Goal: Information Seeking & Learning: Learn about a topic

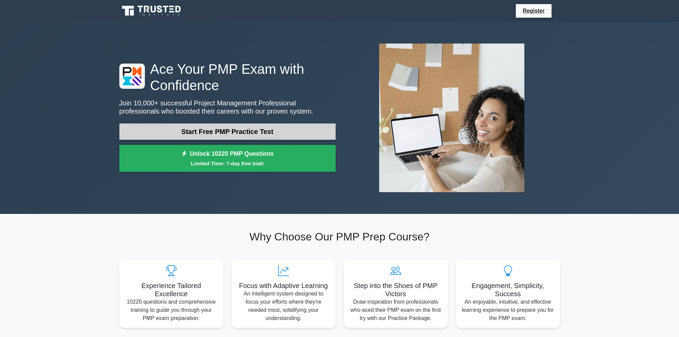
click at [217, 130] on link "Start Free PMP Practice Test" at bounding box center [227, 131] width 216 height 16
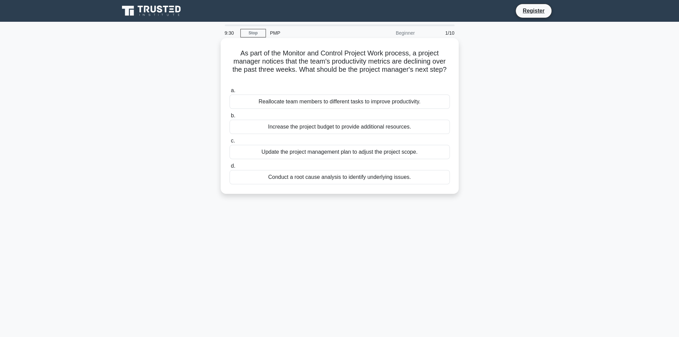
click at [363, 176] on div "Conduct a root cause analysis to identify underlying issues." at bounding box center [340, 177] width 220 height 14
click at [230, 168] on input "d. Conduct a root cause analysis to identify underlying issues." at bounding box center [230, 166] width 0 height 4
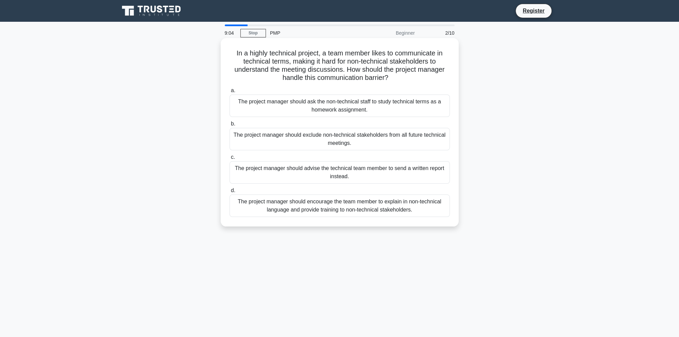
click at [380, 207] on div "The project manager should encourage the team member to explain in non-technica…" at bounding box center [340, 206] width 220 height 22
click at [230, 193] on input "d. The project manager should encourage the team member to explain in non-techn…" at bounding box center [230, 190] width 0 height 4
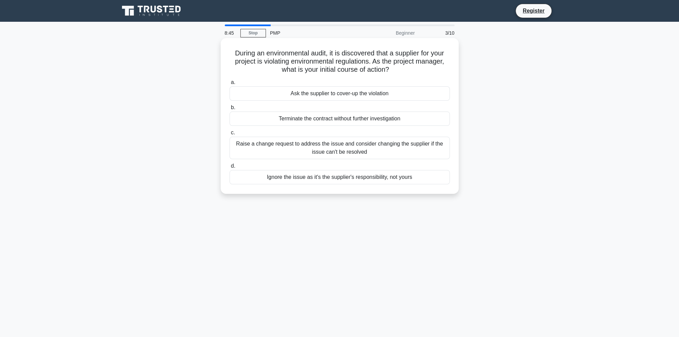
click at [362, 95] on div "Ask the supplier to cover-up the violation" at bounding box center [340, 93] width 220 height 14
click at [230, 85] on input "a. Ask the supplier to cover-up the violation" at bounding box center [230, 82] width 0 height 4
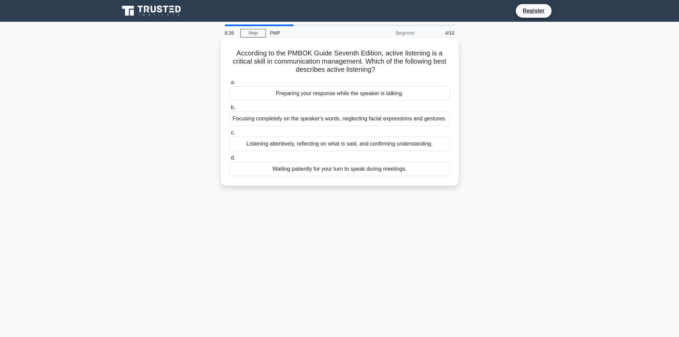
click at [387, 120] on div "Focusing completely on the speaker's words, neglecting facial expressions and g…" at bounding box center [340, 119] width 220 height 14
click at [230, 110] on input "b. Focusing completely on the speaker's words, neglecting facial expressions an…" at bounding box center [230, 107] width 0 height 4
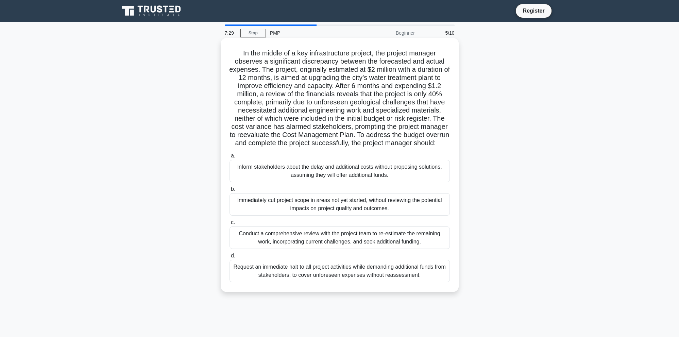
click at [370, 169] on div "Inform stakeholders about the delay and additional costs without proposing solu…" at bounding box center [340, 171] width 220 height 22
click at [230, 158] on input "a. Inform stakeholders about the delay and additional costs without proposing s…" at bounding box center [230, 156] width 0 height 4
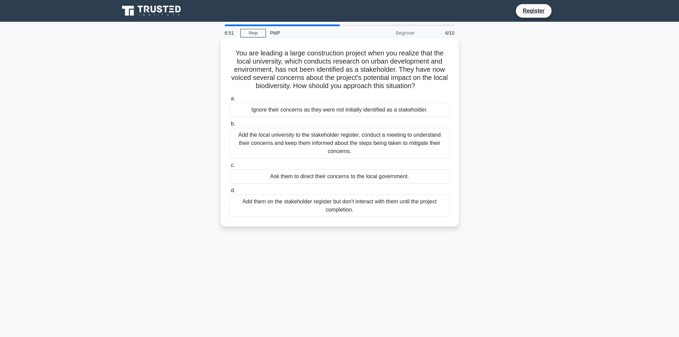
click at [404, 145] on div "Add the local university to the stakeholder register, conduct a meeting to unde…" at bounding box center [340, 143] width 220 height 31
click at [230, 126] on input "b. Add the local university to the stakeholder register, conduct a meeting to u…" at bounding box center [230, 124] width 0 height 4
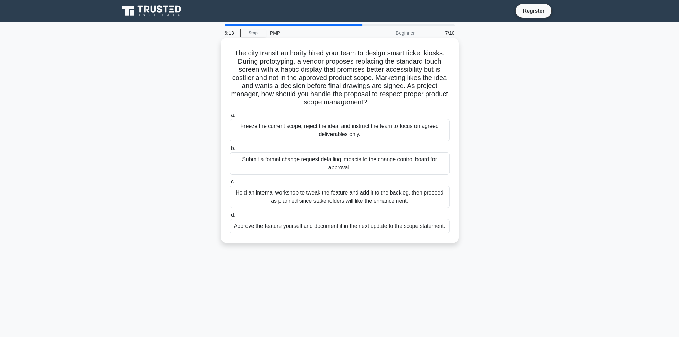
click at [407, 159] on div "Submit a formal change request detailing impacts to the change control board fo…" at bounding box center [340, 163] width 220 height 22
click at [230, 151] on input "b. Submit a formal change request detailing impacts to the change control board…" at bounding box center [230, 148] width 0 height 4
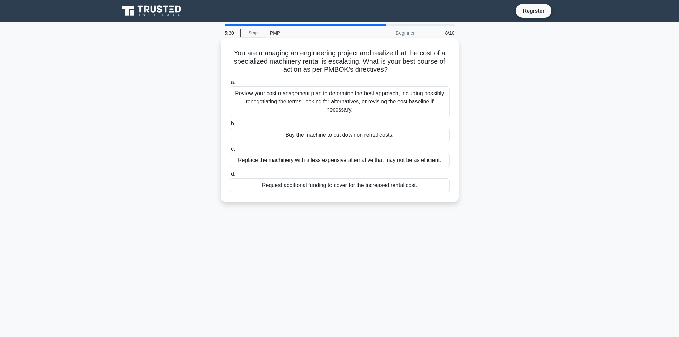
click at [360, 103] on div "Review your cost management plan to determine the best approach, including poss…" at bounding box center [340, 101] width 220 height 31
click at [230, 85] on input "a. Review your cost management plan to determine the best approach, including p…" at bounding box center [230, 82] width 0 height 4
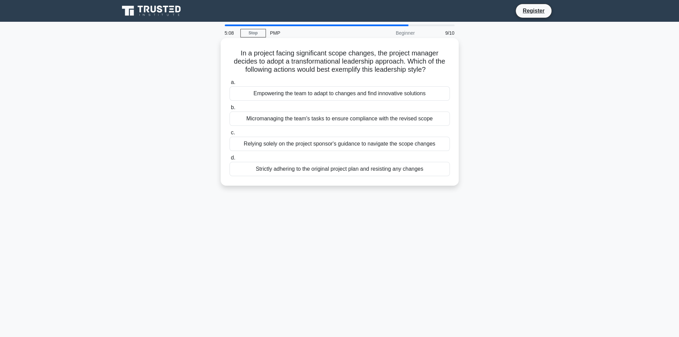
click at [329, 96] on div "Empowering the team to adapt to changes and find innovative solutions" at bounding box center [340, 93] width 220 height 14
click at [230, 85] on input "a. Empowering the team to adapt to changes and find innovative solutions" at bounding box center [230, 82] width 0 height 4
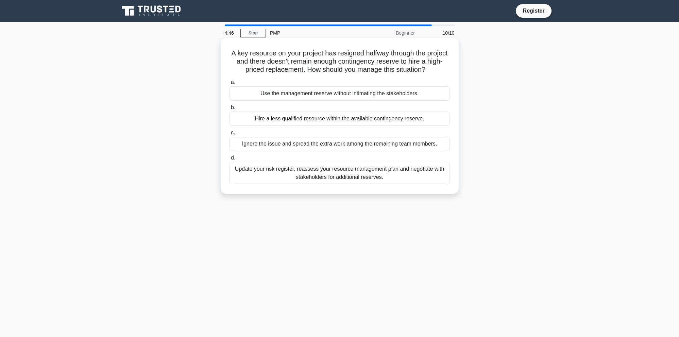
click at [350, 179] on div "Update your risk register, reassess your resource management plan and negotiate…" at bounding box center [340, 173] width 220 height 22
click at [230, 160] on input "d. Update your risk register, reassess your resource management plan and negoti…" at bounding box center [230, 158] width 0 height 4
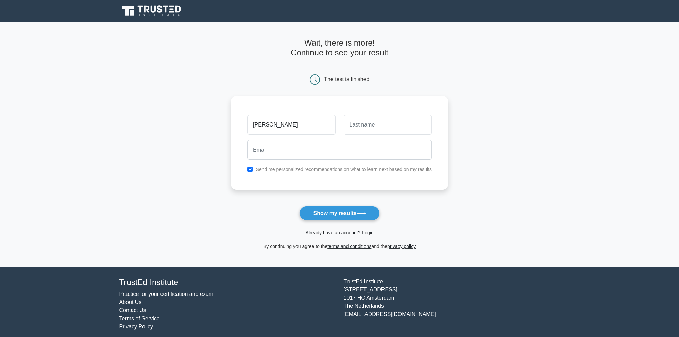
type input "Paola"
type input "Baruchelli"
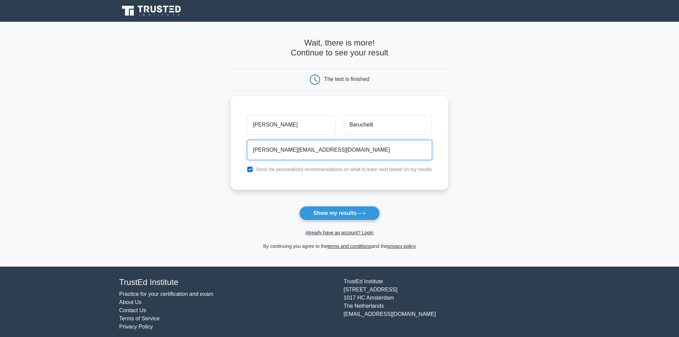
type input "paola.baruchelli@gmail.com"
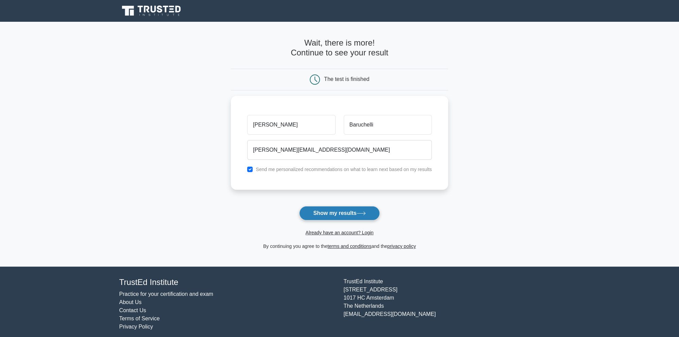
click at [351, 211] on button "Show my results" at bounding box center [339, 213] width 80 height 14
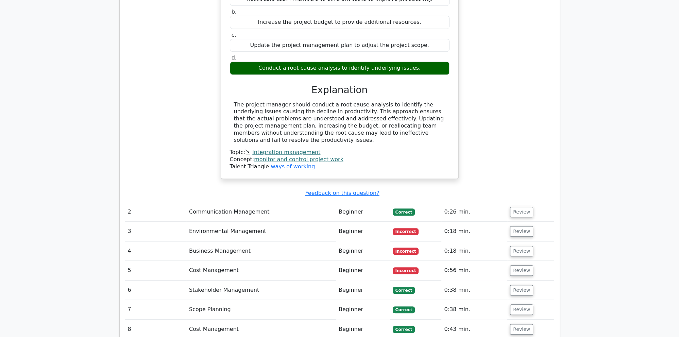
scroll to position [687, 0]
click at [522, 227] on button "Review" at bounding box center [521, 232] width 23 height 11
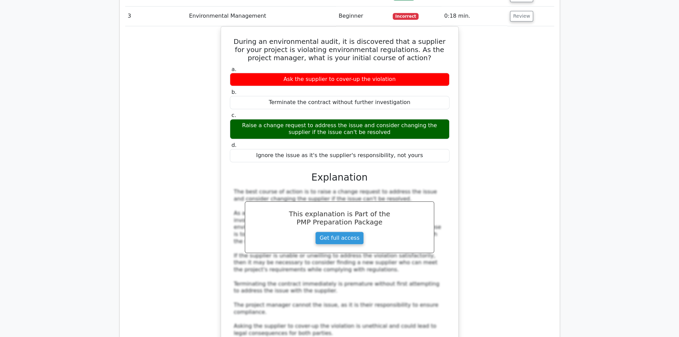
scroll to position [1011, 0]
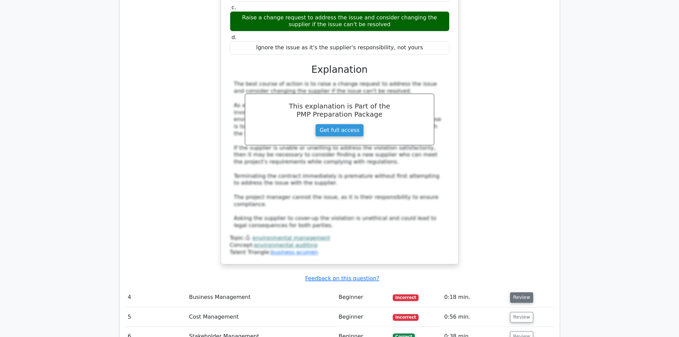
click at [521, 292] on button "Review" at bounding box center [521, 297] width 23 height 11
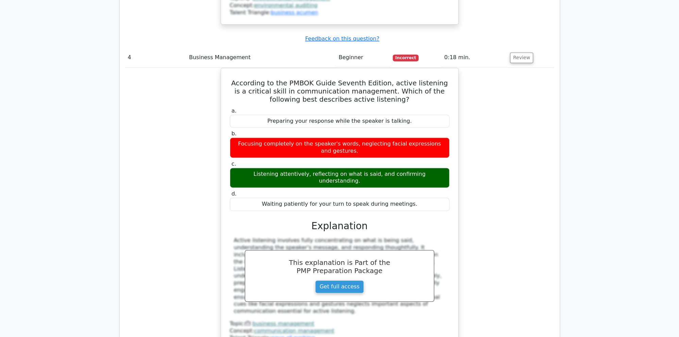
scroll to position [1370, 0]
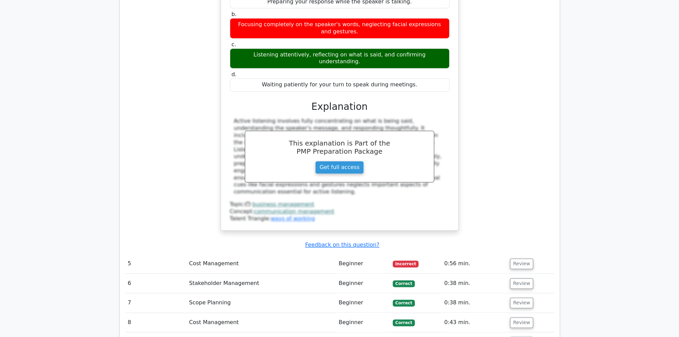
click at [405, 261] on span "Incorrect" at bounding box center [406, 264] width 26 height 7
click at [521, 259] on button "Review" at bounding box center [521, 264] width 23 height 11
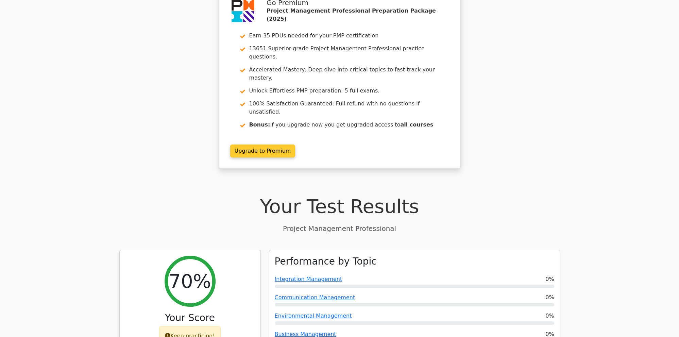
scroll to position [144, 0]
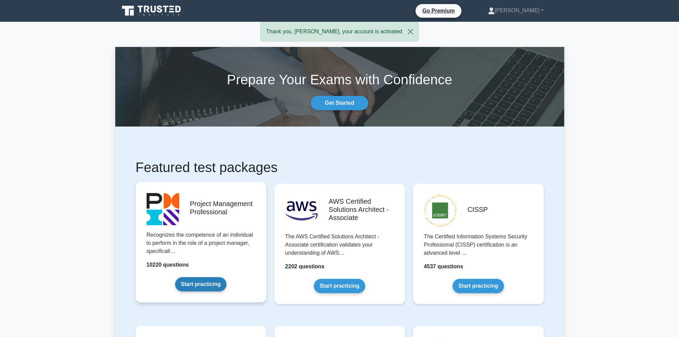
drag, startPoint x: 224, startPoint y: 287, endPoint x: 224, endPoint y: 280, distance: 6.8
click at [224, 285] on link "Start practicing" at bounding box center [200, 284] width 51 height 14
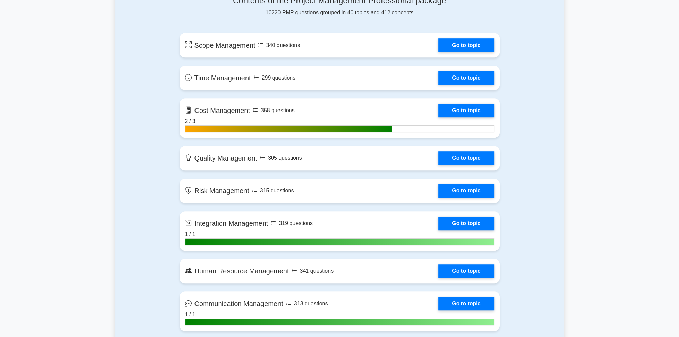
scroll to position [431, 0]
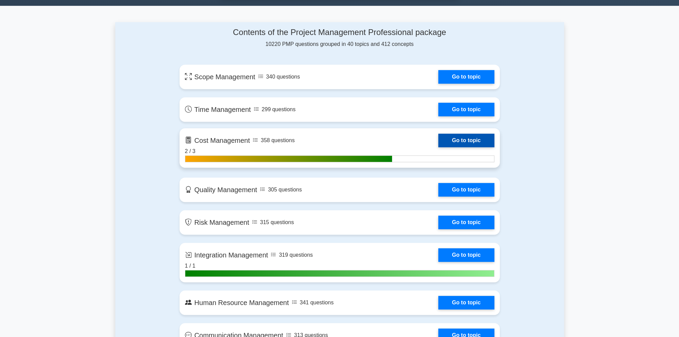
click at [473, 135] on link "Go to topic" at bounding box center [466, 141] width 56 height 14
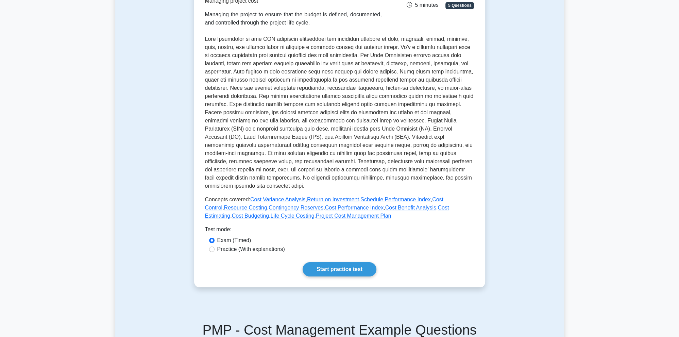
scroll to position [180, 0]
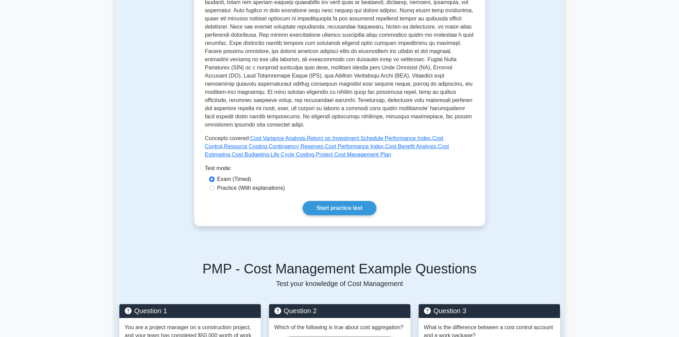
click at [239, 190] on label "Practice (With explanations)" at bounding box center [251, 188] width 68 height 8
click at [215, 190] on input "Practice (With explanations)" at bounding box center [211, 187] width 5 height 5
radio input "true"
click at [232, 180] on label "Exam (Timed)" at bounding box center [234, 179] width 34 height 8
click at [215, 180] on input "Exam (Timed)" at bounding box center [211, 179] width 5 height 5
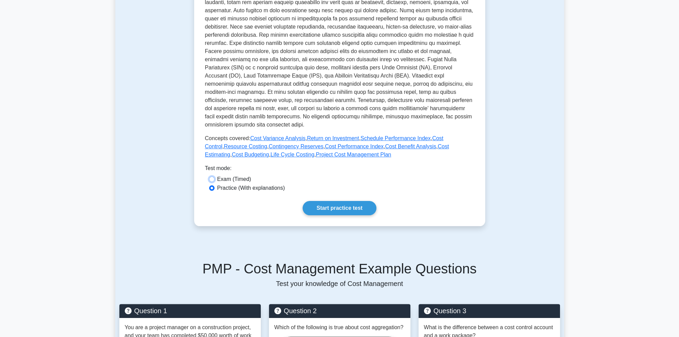
radio input "true"
click at [317, 214] on link "Start practice test" at bounding box center [340, 208] width 74 height 14
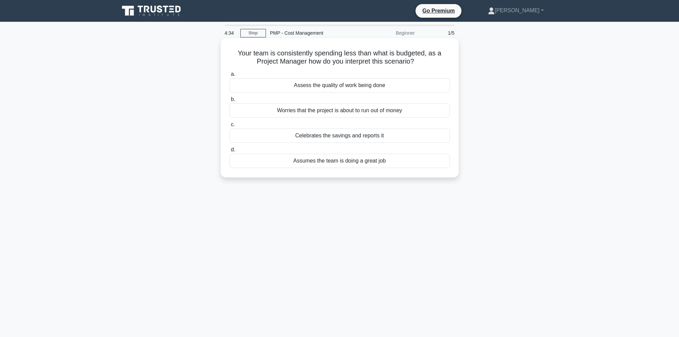
click at [343, 85] on div "Assess the quality of work being done" at bounding box center [340, 85] width 220 height 14
click at [230, 77] on input "a. Assess the quality of work being done" at bounding box center [230, 74] width 0 height 4
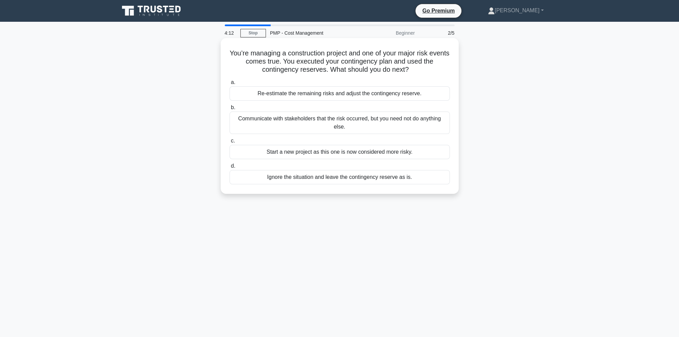
click at [346, 94] on div "Re-estimate the remaining risks and adjust the contingency reserve." at bounding box center [340, 93] width 220 height 14
click at [230, 85] on input "a. Re-estimate the remaining risks and adjust the contingency reserve." at bounding box center [230, 82] width 0 height 4
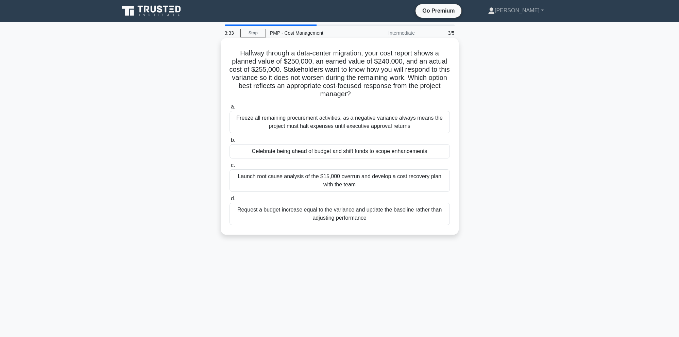
click at [349, 186] on div "Launch root cause analysis of the $15,000 overrun and develop a cost recovery p…" at bounding box center [340, 180] width 220 height 22
click at [230, 168] on input "c. Launch root cause analysis of the $15,000 overrun and develop a cost recover…" at bounding box center [230, 165] width 0 height 4
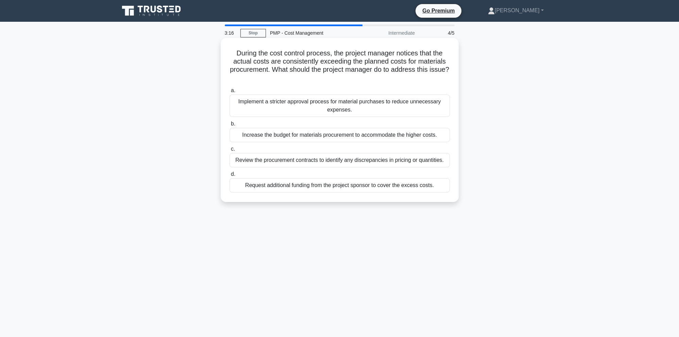
click at [406, 157] on div "Review the procurement contracts to identify any discrepancies in pricing or qu…" at bounding box center [340, 160] width 220 height 14
click at [230, 151] on input "c. Review the procurement contracts to identify any discrepancies in pricing or…" at bounding box center [230, 149] width 0 height 4
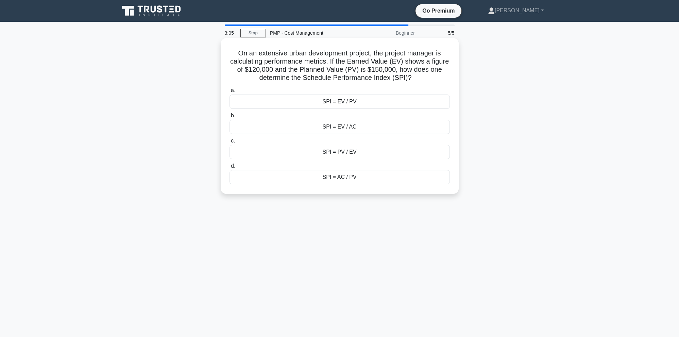
click at [362, 102] on div "SPI = EV / PV" at bounding box center [340, 102] width 220 height 14
click at [230, 93] on input "a. SPI = EV / PV" at bounding box center [230, 90] width 0 height 4
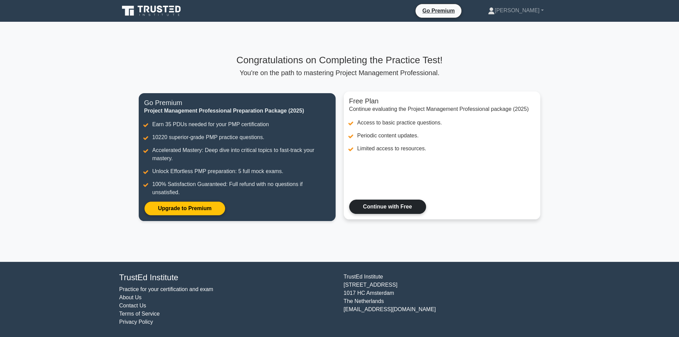
click at [404, 208] on link "Continue with Free" at bounding box center [387, 207] width 77 height 14
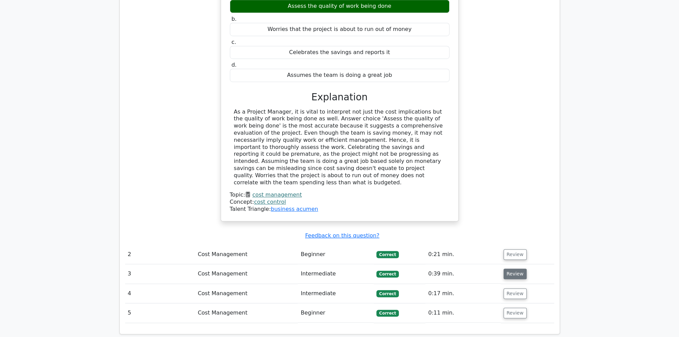
scroll to position [646, 0]
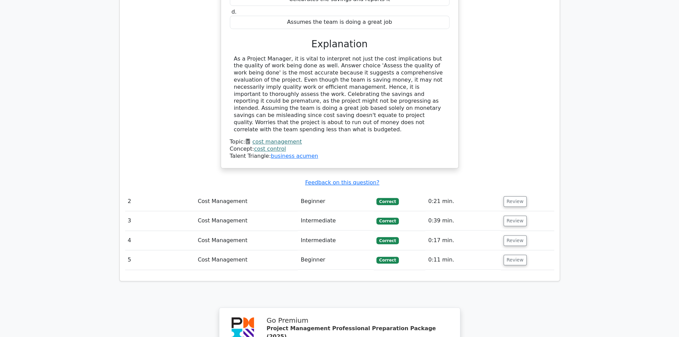
click at [387, 257] on span "Correct" at bounding box center [388, 260] width 22 height 7
click at [511, 255] on button "Review" at bounding box center [515, 260] width 23 height 11
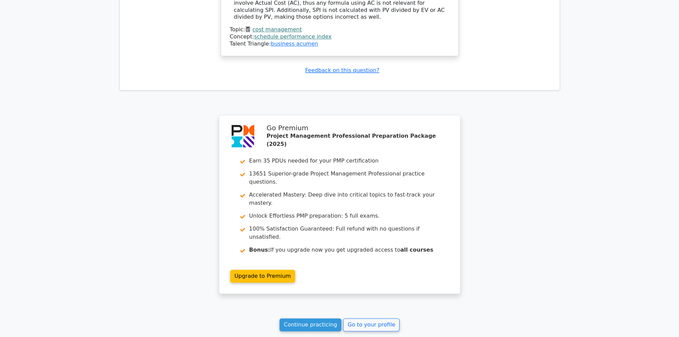
scroll to position [1162, 0]
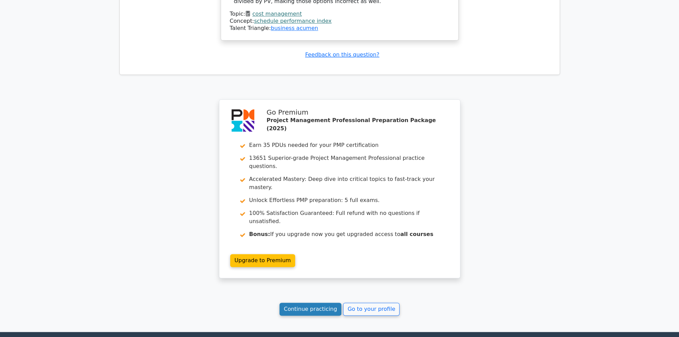
click at [313, 303] on link "Continue practicing" at bounding box center [311, 309] width 62 height 13
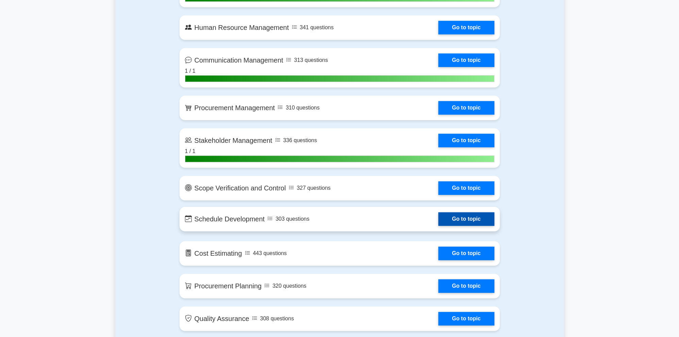
scroll to position [718, 0]
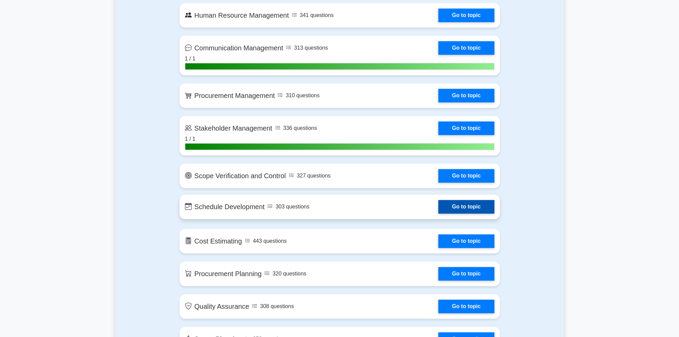
click at [438, 212] on link "Go to topic" at bounding box center [466, 207] width 56 height 14
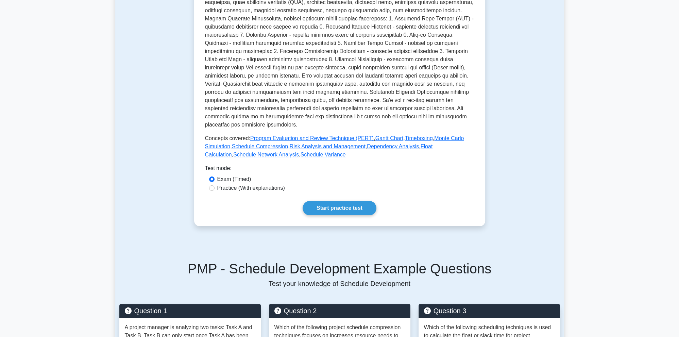
scroll to position [251, 0]
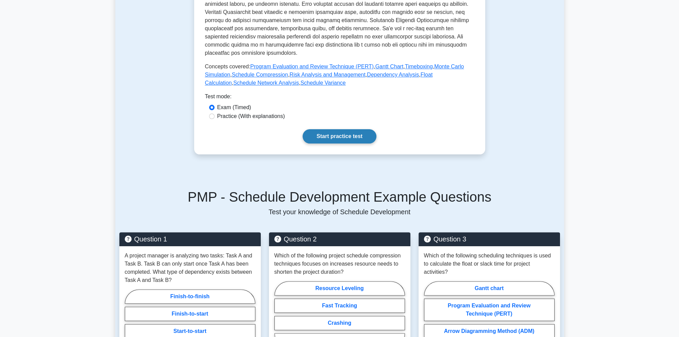
click at [334, 129] on link "Start practice test" at bounding box center [340, 136] width 74 height 14
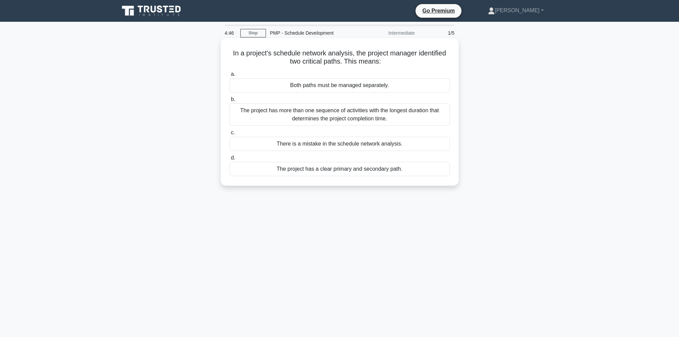
click at [305, 115] on div "The project has more than one sequence of activities with the longest duration …" at bounding box center [340, 114] width 220 height 22
click at [230, 102] on input "b. The project has more than one sequence of activities with the longest durati…" at bounding box center [230, 99] width 0 height 4
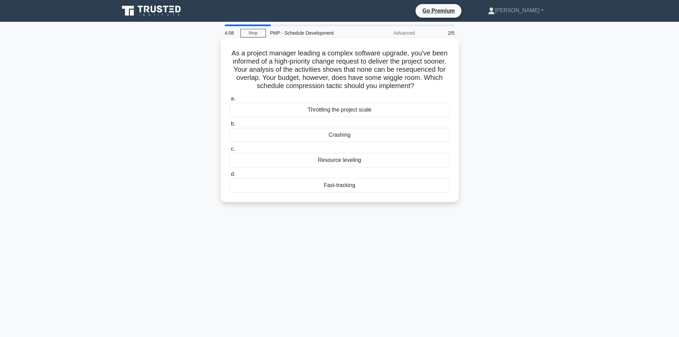
click at [410, 162] on div "Resource leveling" at bounding box center [340, 160] width 220 height 14
click at [230, 151] on input "c. Resource leveling" at bounding box center [230, 149] width 0 height 4
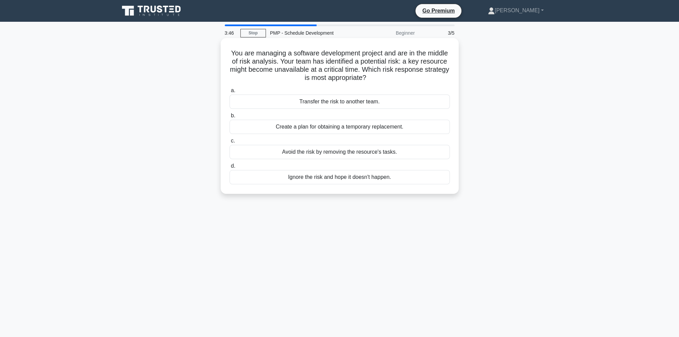
click at [362, 131] on div "Create a plan for obtaining a temporary replacement." at bounding box center [340, 127] width 220 height 14
click at [230, 118] on input "b. Create a plan for obtaining a temporary replacement." at bounding box center [230, 116] width 0 height 4
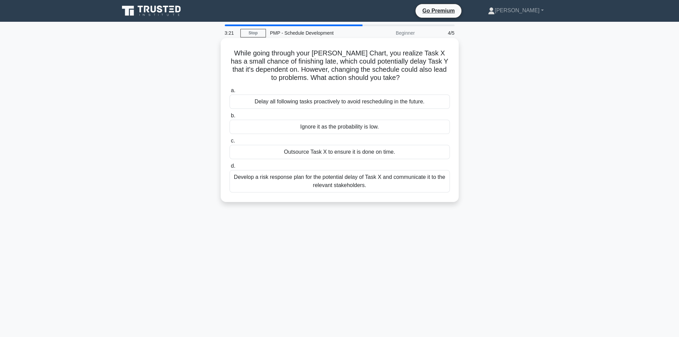
click at [389, 175] on div "Develop a risk response plan for the potential delay of Task X and communicate …" at bounding box center [340, 181] width 220 height 22
click at [230, 168] on input "d. Develop a risk response plan for the potential delay of Task X and communica…" at bounding box center [230, 166] width 0 height 4
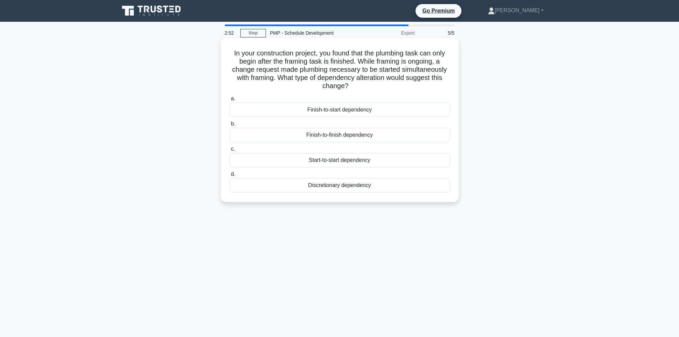
drag, startPoint x: 344, startPoint y: 115, endPoint x: 359, endPoint y: 126, distance: 19.0
click at [344, 115] on div "Finish-to-start dependency" at bounding box center [340, 110] width 220 height 14
click at [230, 101] on input "a. Finish-to-start dependency" at bounding box center [230, 99] width 0 height 4
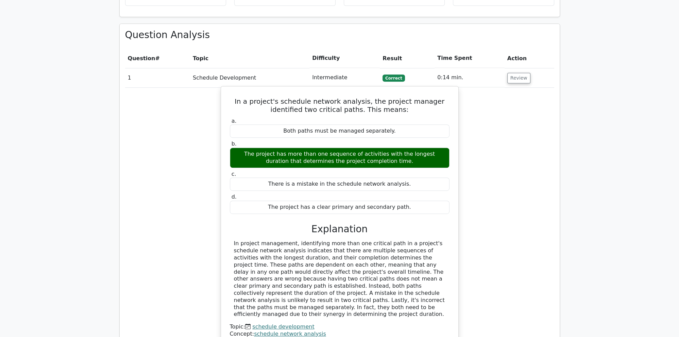
scroll to position [611, 0]
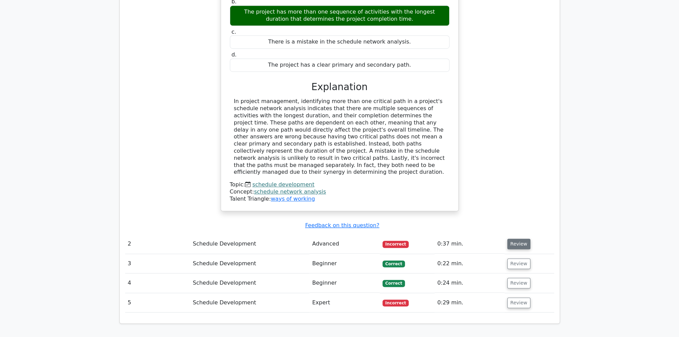
click at [518, 239] on button "Review" at bounding box center [518, 244] width 23 height 11
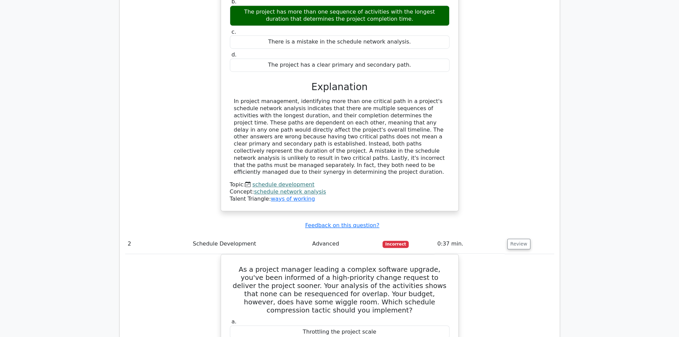
scroll to position [898, 0]
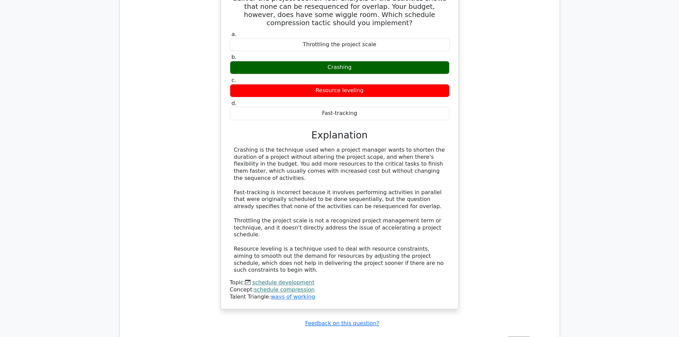
drag, startPoint x: 523, startPoint y: 320, endPoint x: 450, endPoint y: 311, distance: 73.7
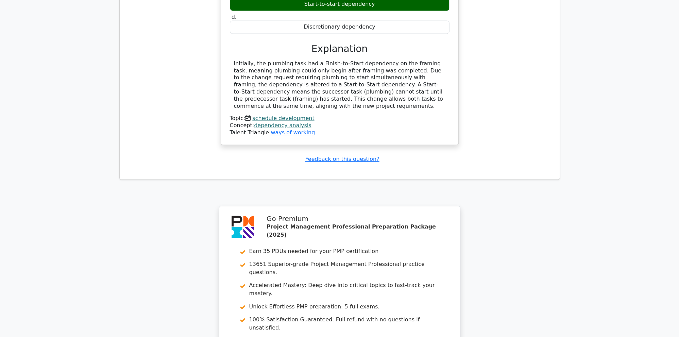
scroll to position [1492, 0]
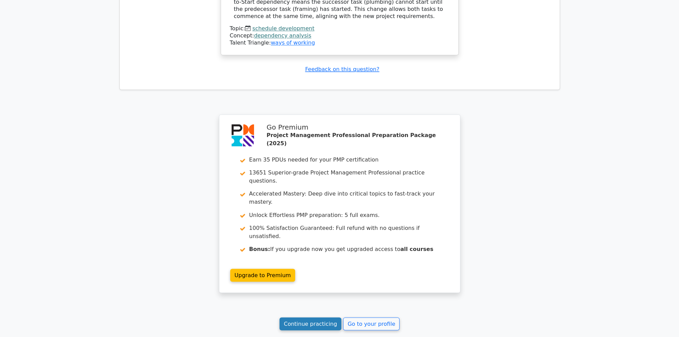
click at [314, 317] on link "Continue practicing" at bounding box center [311, 323] width 62 height 13
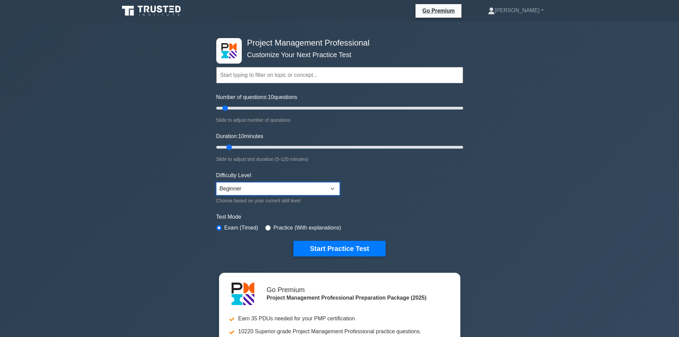
click at [216, 182] on select "Beginner Intermediate Expert" at bounding box center [277, 188] width 123 height 13
select select "intermediate"
click option "Intermediate" at bounding box center [0, 0] width 0 height 0
click at [347, 252] on button "Start Practice Test" at bounding box center [340, 249] width 92 height 16
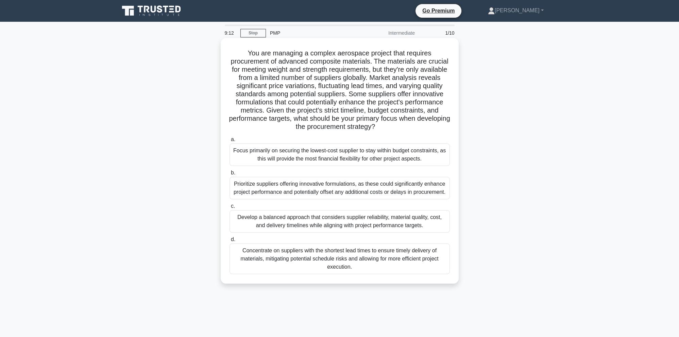
click at [276, 222] on div "Develop a balanced approach that considers supplier reliability, material quali…" at bounding box center [340, 221] width 220 height 22
click at [230, 209] on input "c. Develop a balanced approach that considers supplier reliability, material qu…" at bounding box center [230, 206] width 0 height 4
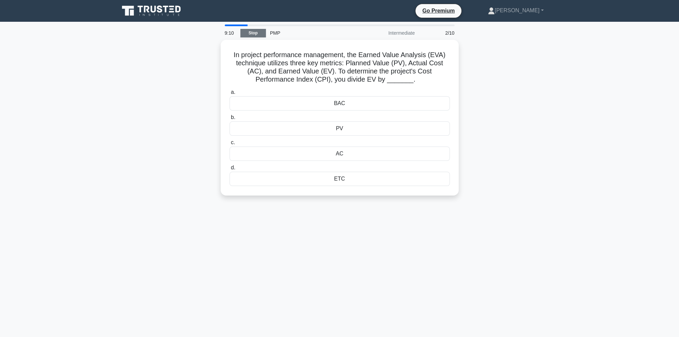
click at [254, 34] on link "Stop" at bounding box center [253, 33] width 26 height 9
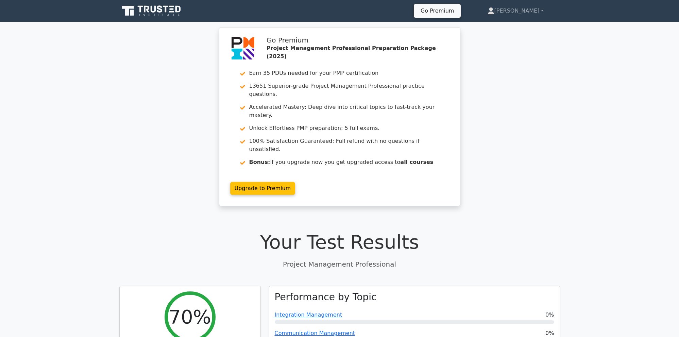
scroll to position [144, 0]
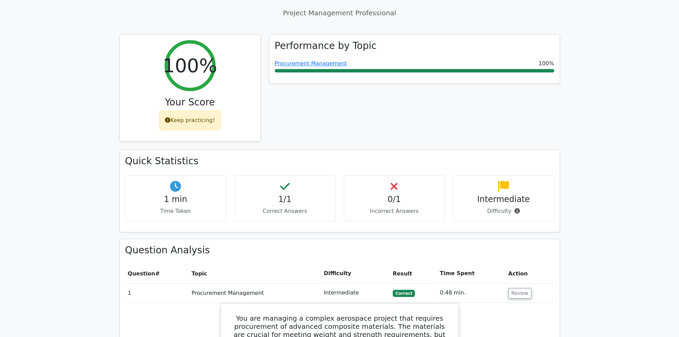
scroll to position [144, 0]
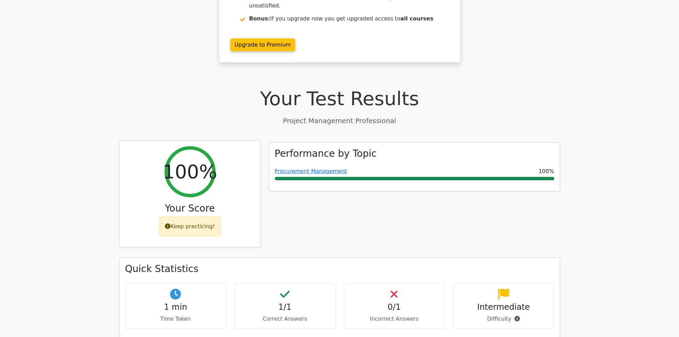
drag, startPoint x: 199, startPoint y: 205, endPoint x: 220, endPoint y: 198, distance: 22.8
click at [199, 217] on div "Keep practicing!" at bounding box center [190, 227] width 62 height 20
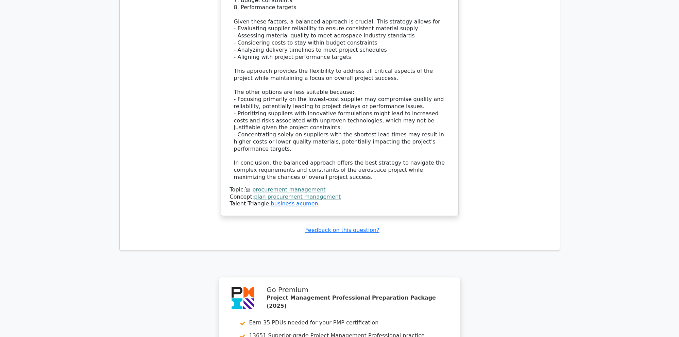
scroll to position [1099, 0]
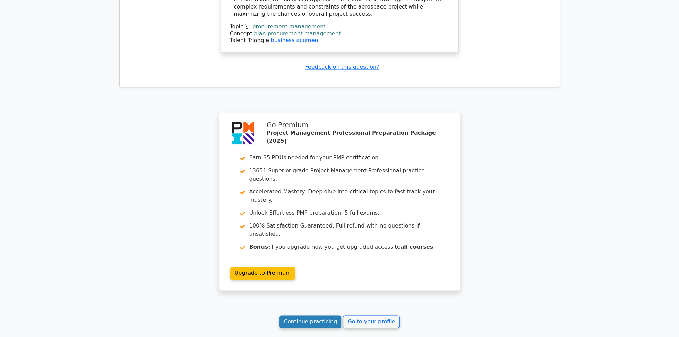
drag, startPoint x: 315, startPoint y: 235, endPoint x: 323, endPoint y: 230, distance: 10.0
click at [315, 315] on link "Continue practicing" at bounding box center [311, 321] width 62 height 13
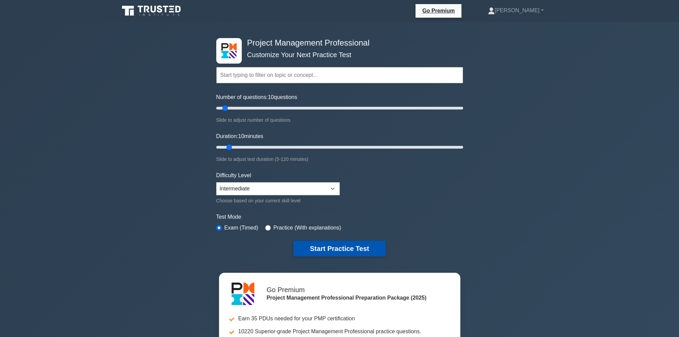
click at [363, 248] on button "Start Practice Test" at bounding box center [340, 249] width 92 height 16
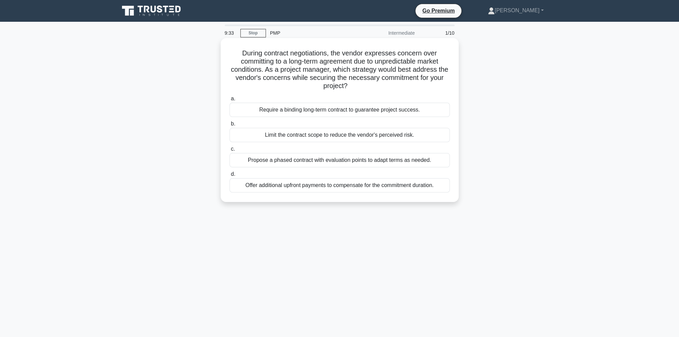
click at [366, 160] on div "Propose a phased contract with evaluation points to adapt terms as needed." at bounding box center [340, 160] width 220 height 14
click at [230, 151] on input "c. Propose a phased contract with evaluation points to adapt terms as needed." at bounding box center [230, 149] width 0 height 4
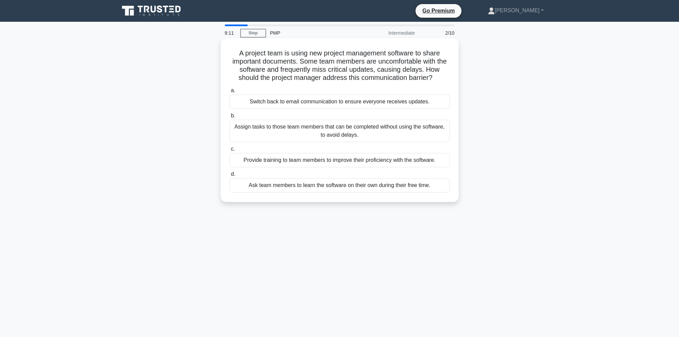
click at [387, 161] on div "Provide training to team members to improve their proficiency with the software." at bounding box center [340, 160] width 220 height 14
click at [230, 151] on input "c. Provide training to team members to improve their proficiency with the softw…" at bounding box center [230, 149] width 0 height 4
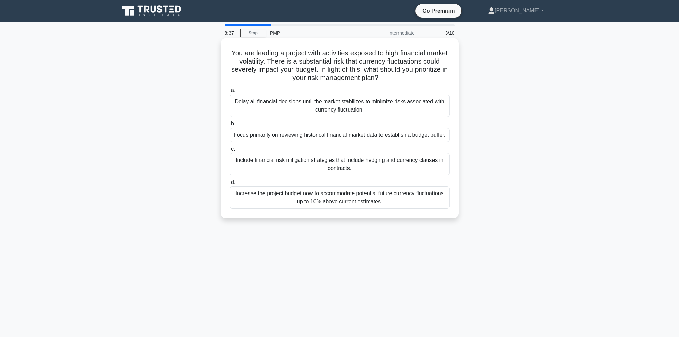
click at [400, 164] on div "Include financial risk mitigation strategies that include hedging and currency …" at bounding box center [340, 164] width 220 height 22
click at [230, 151] on input "c. Include financial risk mitigation strategies that include hedging and curren…" at bounding box center [230, 149] width 0 height 4
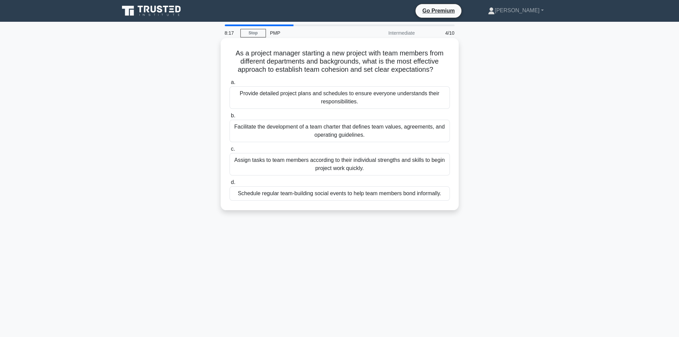
click at [367, 197] on div "Schedule regular team-building social events to help team members bond informal…" at bounding box center [340, 193] width 220 height 14
click at [230, 185] on input "d. Schedule regular team-building social events to help team members bond infor…" at bounding box center [230, 182] width 0 height 4
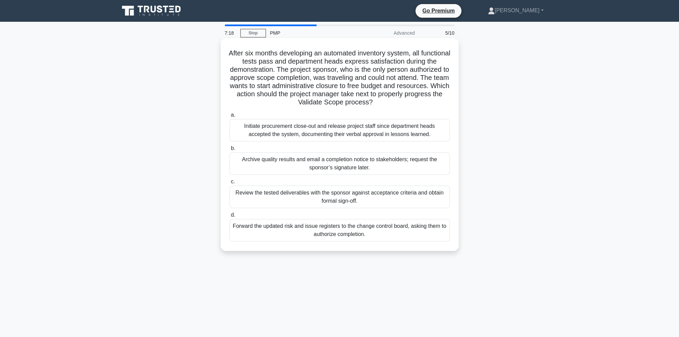
click at [408, 137] on div "Initiate procurement close-out and release project staff since department heads…" at bounding box center [340, 130] width 220 height 22
click at [230, 117] on input "a. Initiate procurement close-out and release project staff since department he…" at bounding box center [230, 115] width 0 height 4
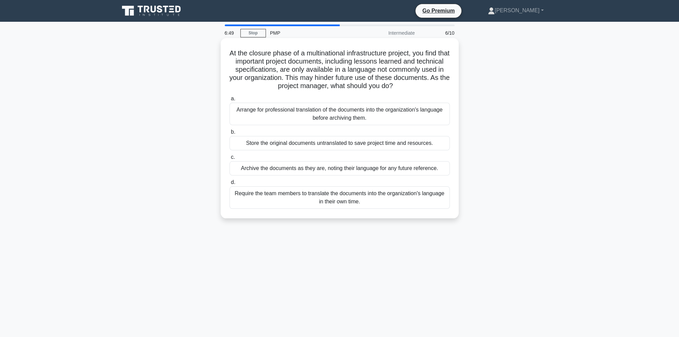
click at [342, 113] on div "Arrange for professional translation of the documents into the organization's l…" at bounding box center [340, 114] width 220 height 22
click at [230, 101] on input "a. Arrange for professional translation of the documents into the organization'…" at bounding box center [230, 99] width 0 height 4
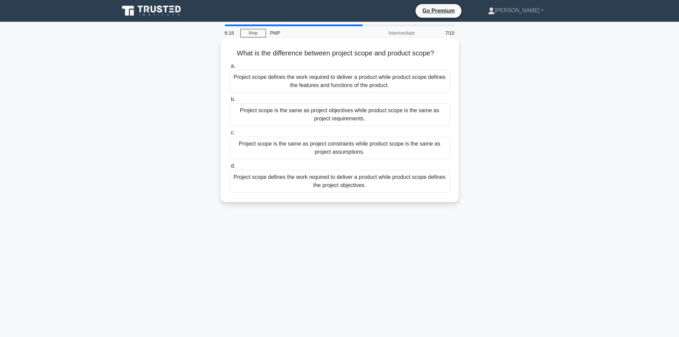
click at [405, 184] on div "Project scope defines the work required to deliver a product while product scop…" at bounding box center [340, 181] width 220 height 22
click at [230, 168] on input "d. Project scope defines the work required to deliver a product while product s…" at bounding box center [230, 166] width 0 height 4
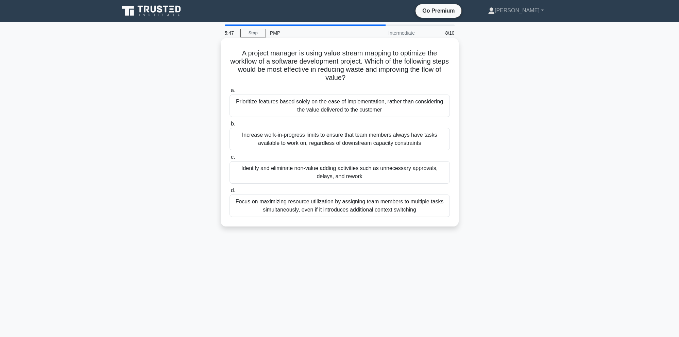
click at [283, 140] on div "Increase work-in-progress limits to ensure that team members always have tasks …" at bounding box center [340, 139] width 220 height 22
click at [230, 126] on input "b. Increase work-in-progress limits to ensure that team members always have tas…" at bounding box center [230, 124] width 0 height 4
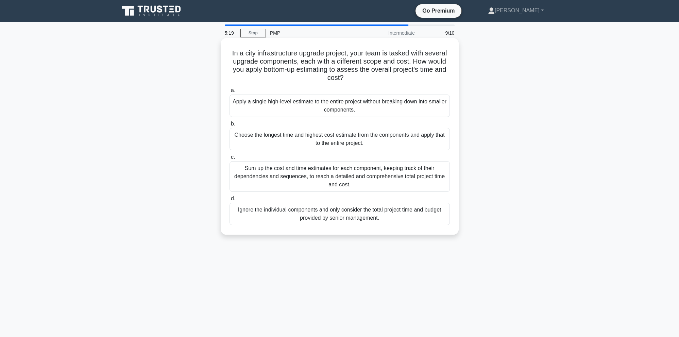
click at [349, 228] on div "In a city infrastructure upgrade project, your team is tasked with several upgr…" at bounding box center [339, 136] width 233 height 191
click at [353, 215] on div "Ignore the individual components and only consider the total project time and b…" at bounding box center [340, 214] width 220 height 22
click at [230, 201] on input "d. Ignore the individual components and only consider the total project time an…" at bounding box center [230, 199] width 0 height 4
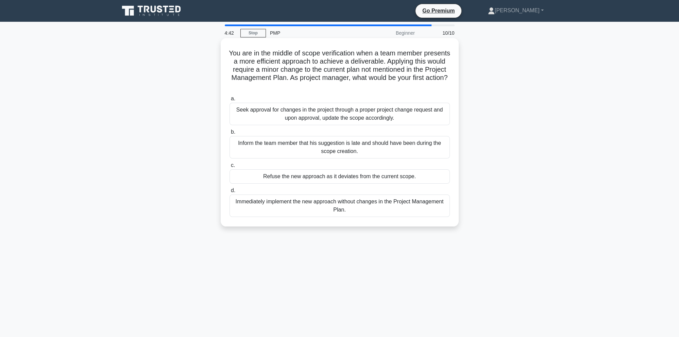
click at [344, 117] on div "Seek approval for changes in the project through a proper project change reques…" at bounding box center [340, 114] width 220 height 22
click at [230, 101] on input "a. Seek approval for changes in the project through a proper project change req…" at bounding box center [230, 99] width 0 height 4
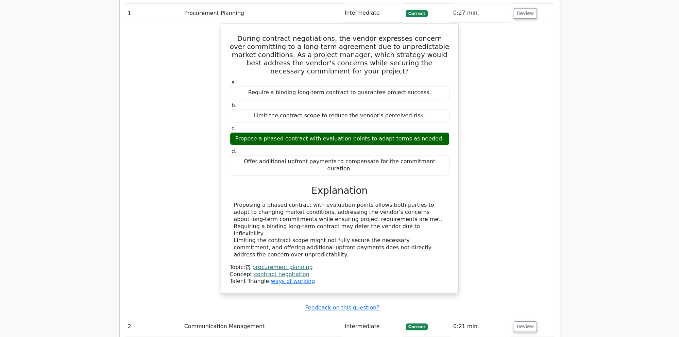
scroll to position [718, 0]
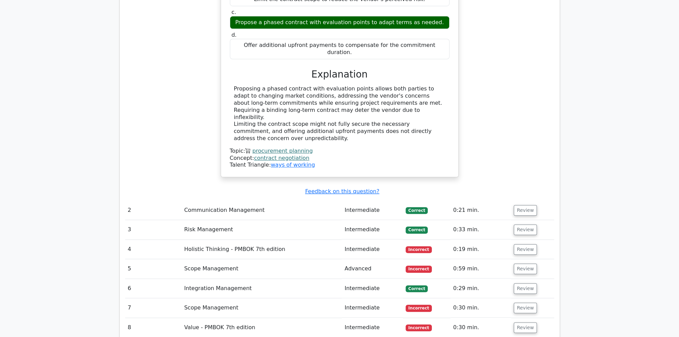
click at [222, 240] on td "Holistic Thinking - PMBOK 7th edition" at bounding box center [262, 249] width 161 height 19
click at [527, 244] on button "Review" at bounding box center [525, 249] width 23 height 11
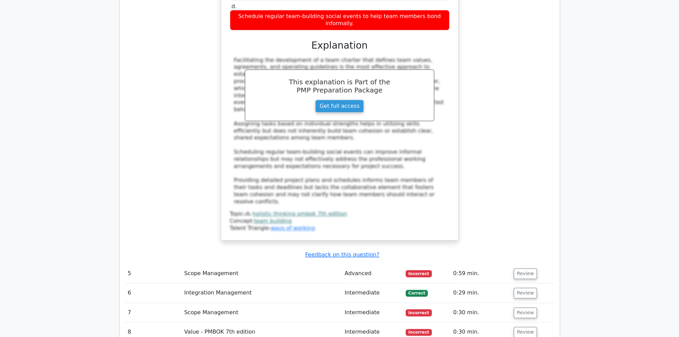
scroll to position [1113, 0]
drag, startPoint x: 423, startPoint y: 203, endPoint x: 427, endPoint y: 204, distance: 3.8
click at [424, 270] on span "Incorrect" at bounding box center [419, 273] width 26 height 7
click at [526, 268] on button "Review" at bounding box center [525, 273] width 23 height 11
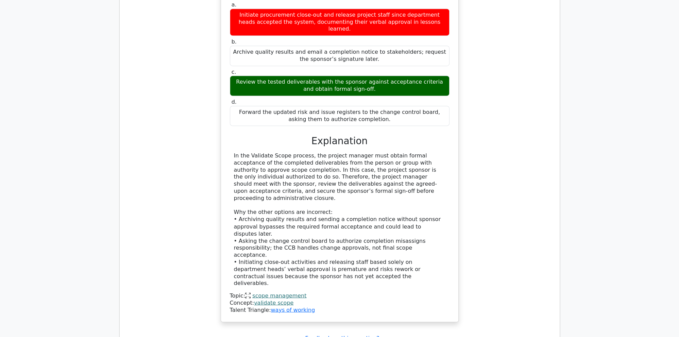
scroll to position [1509, 0]
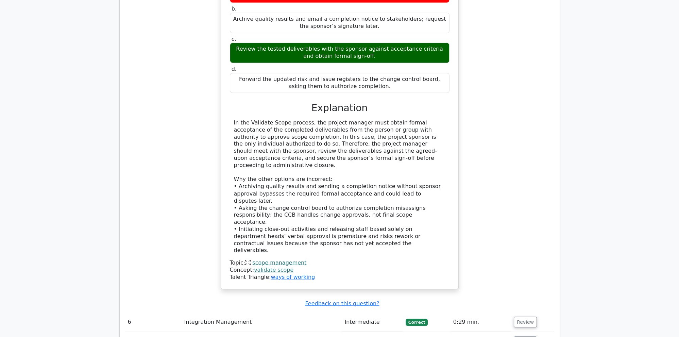
click at [525, 336] on button "Review" at bounding box center [525, 341] width 23 height 11
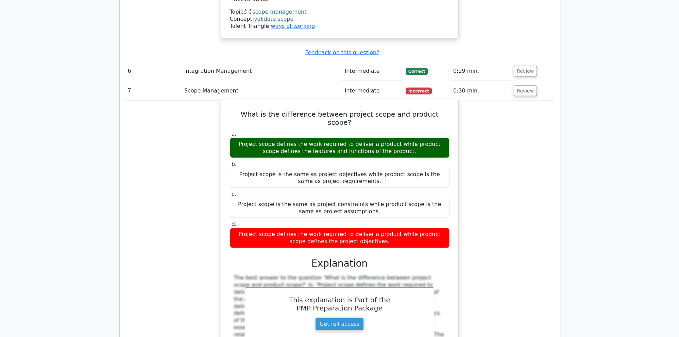
scroll to position [1796, 0]
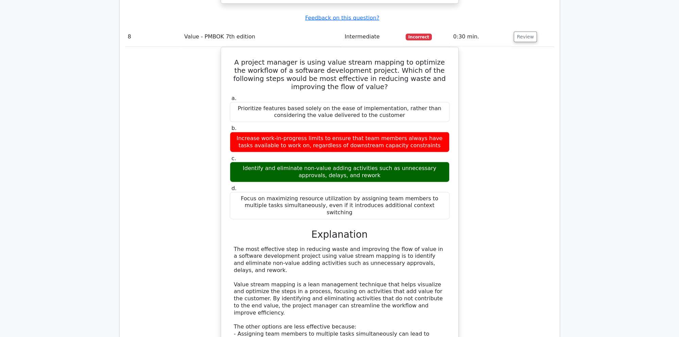
scroll to position [2191, 0]
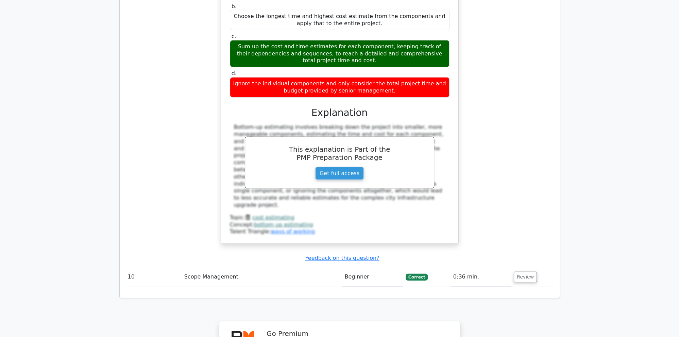
scroll to position [2777, 0]
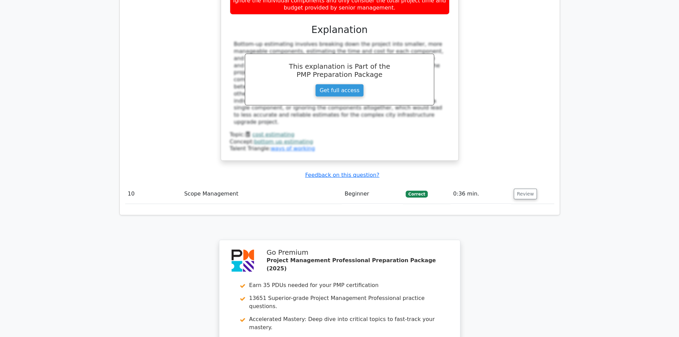
drag, startPoint x: 316, startPoint y: 236, endPoint x: 313, endPoint y: 233, distance: 4.1
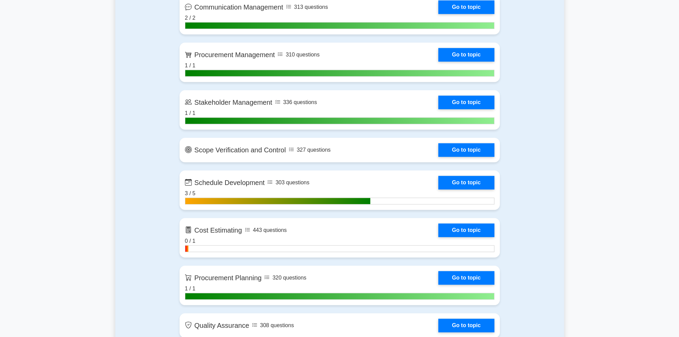
scroll to position [790, 0]
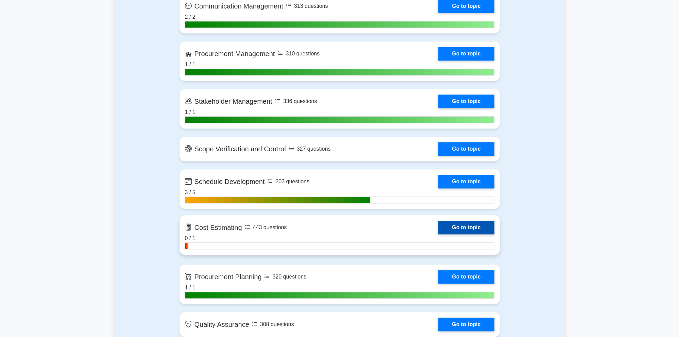
click at [451, 226] on link "Go to topic" at bounding box center [466, 228] width 56 height 14
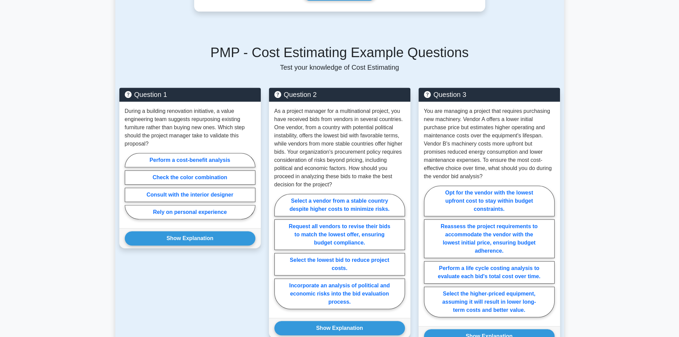
scroll to position [395, 0]
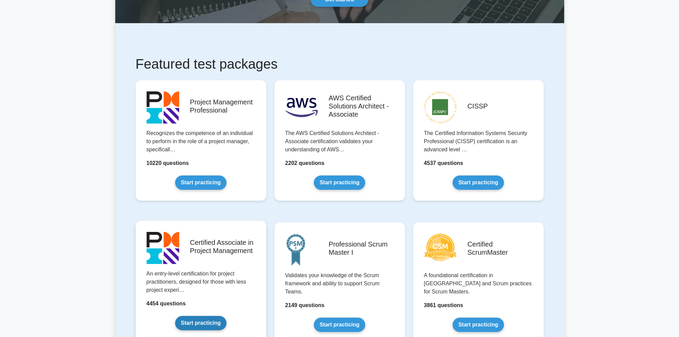
scroll to position [144, 0]
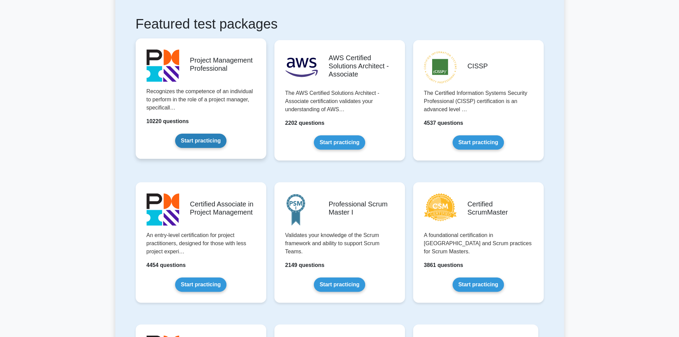
click at [213, 145] on link "Start practicing" at bounding box center [200, 141] width 51 height 14
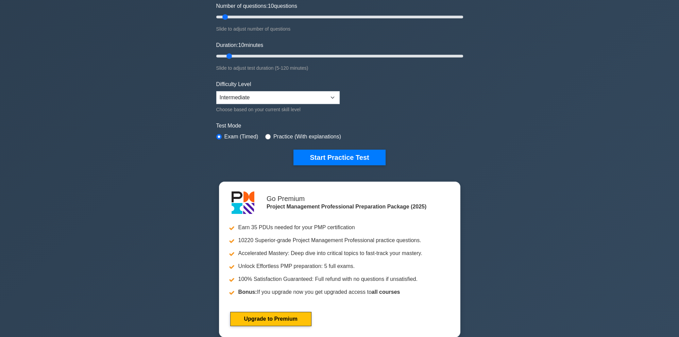
scroll to position [107, 0]
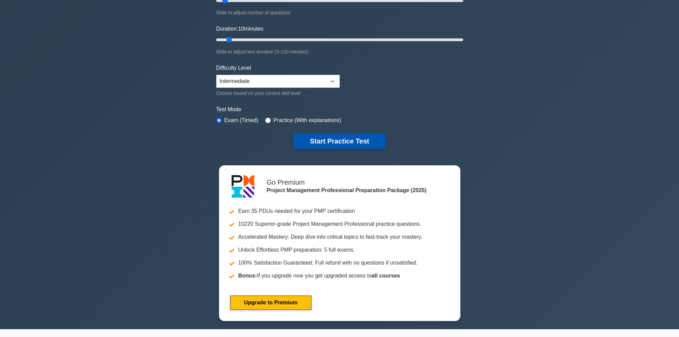
click at [343, 139] on button "Start Practice Test" at bounding box center [340, 141] width 92 height 16
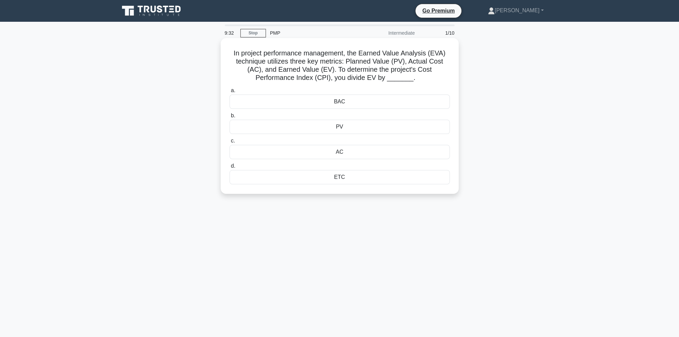
click at [364, 151] on div "AC" at bounding box center [340, 152] width 220 height 14
click at [230, 143] on input "c. AC" at bounding box center [230, 141] width 0 height 4
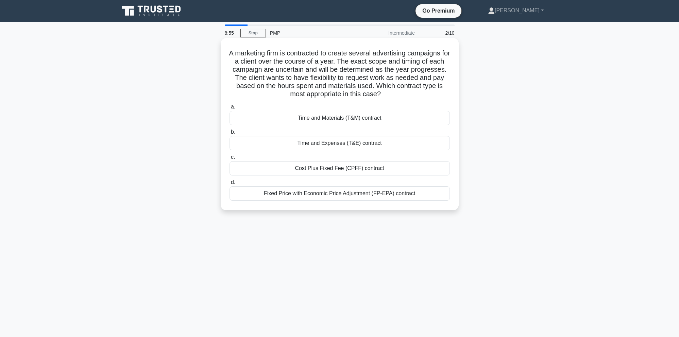
click at [289, 118] on div "Time and Materials (T&M) contract" at bounding box center [340, 118] width 220 height 14
click at [230, 109] on input "a. Time and Materials (T&M) contract" at bounding box center [230, 107] width 0 height 4
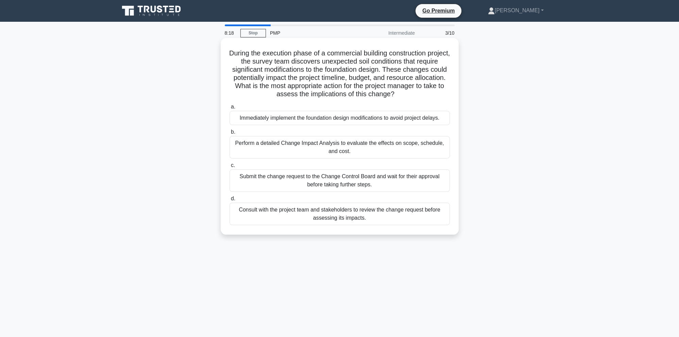
click at [340, 154] on div "Perform a detailed Change Impact Analysis to evaluate the effects on scope, sch…" at bounding box center [340, 147] width 220 height 22
click at [230, 134] on input "b. Perform a detailed Change Impact Analysis to evaluate the effects on scope, …" at bounding box center [230, 132] width 0 height 4
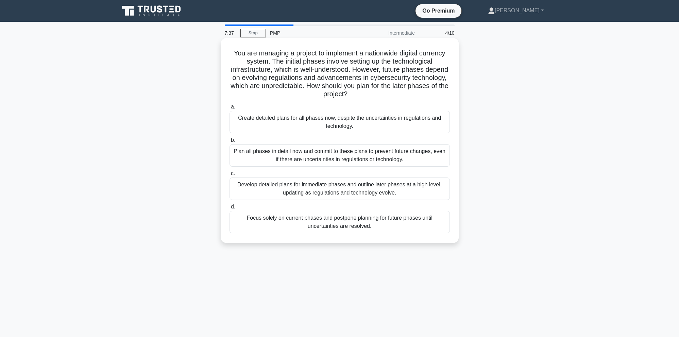
click at [338, 188] on div "Develop detailed plans for immediate phases and outline later phases at a high …" at bounding box center [340, 189] width 220 height 22
click at [230, 176] on input "c. Develop detailed plans for immediate phases and outline later phases at a hi…" at bounding box center [230, 173] width 0 height 4
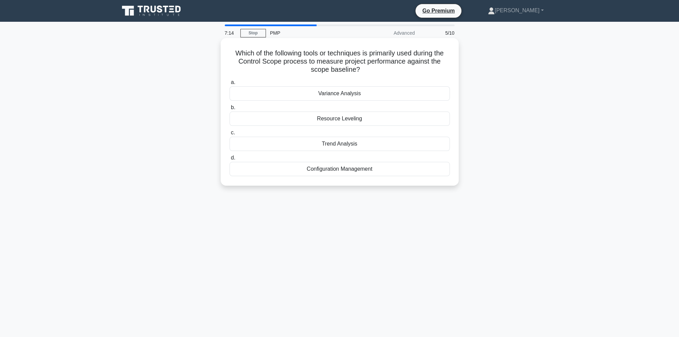
click at [349, 142] on div "Trend Analysis" at bounding box center [340, 144] width 220 height 14
click at [230, 135] on input "c. Trend Analysis" at bounding box center [230, 133] width 0 height 4
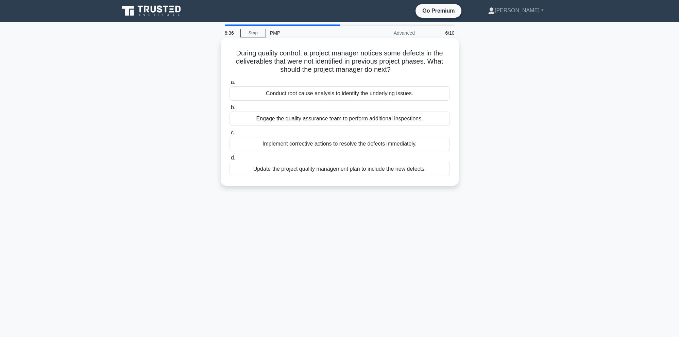
click at [349, 93] on div "Conduct root cause analysis to identify the underlying issues." at bounding box center [340, 93] width 220 height 14
click at [230, 85] on input "a. Conduct root cause analysis to identify the underlying issues." at bounding box center [230, 82] width 0 height 4
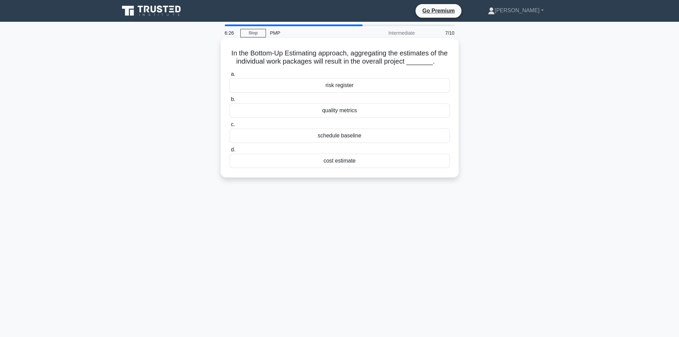
click at [330, 163] on div "cost estimate" at bounding box center [340, 161] width 220 height 14
click at [230, 152] on input "d. cost estimate" at bounding box center [230, 150] width 0 height 4
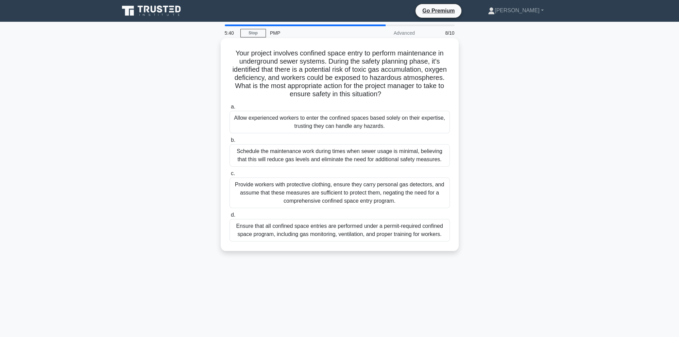
click at [397, 236] on div "Ensure that all confined space entries are performed under a permit-required co…" at bounding box center [340, 230] width 220 height 22
click at [230, 217] on input "d. Ensure that all confined space entries are performed under a permit-required…" at bounding box center [230, 215] width 0 height 4
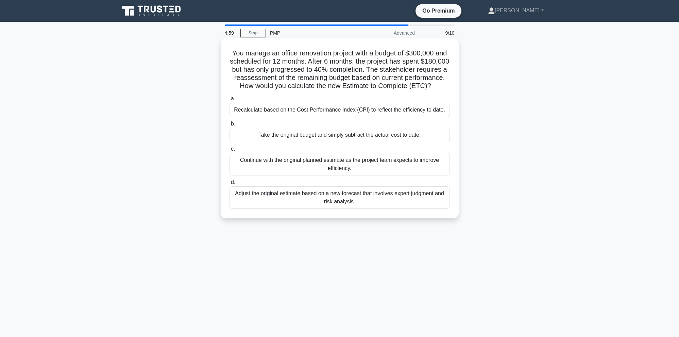
click at [398, 113] on div "Recalculate based on the Cost Performance Index (CPI) to reflect the efficiency…" at bounding box center [340, 110] width 220 height 14
click at [230, 101] on input "a. Recalculate based on the Cost Performance Index (CPI) to reflect the efficie…" at bounding box center [230, 99] width 0 height 4
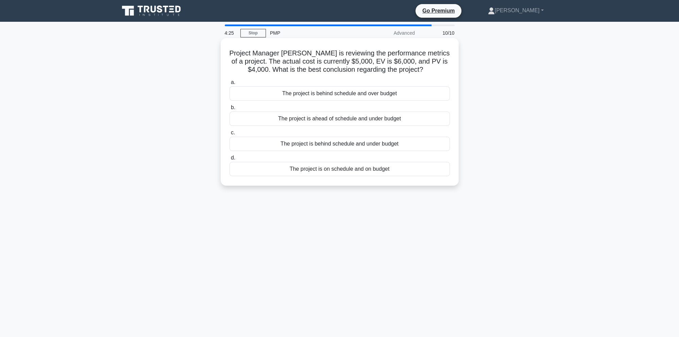
click at [396, 93] on div "The project is behind schedule and over budget" at bounding box center [340, 93] width 220 height 14
click at [230, 85] on input "a. The project is behind schedule and over budget" at bounding box center [230, 82] width 0 height 4
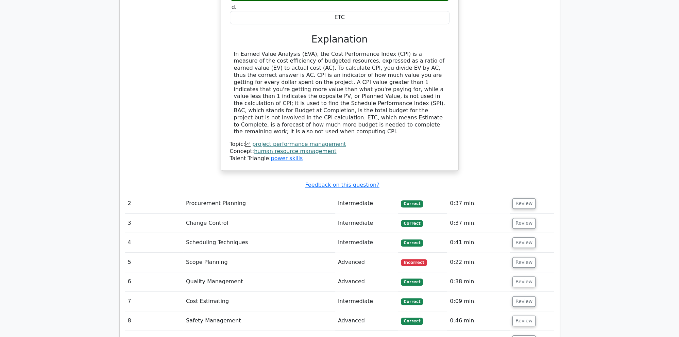
scroll to position [790, 0]
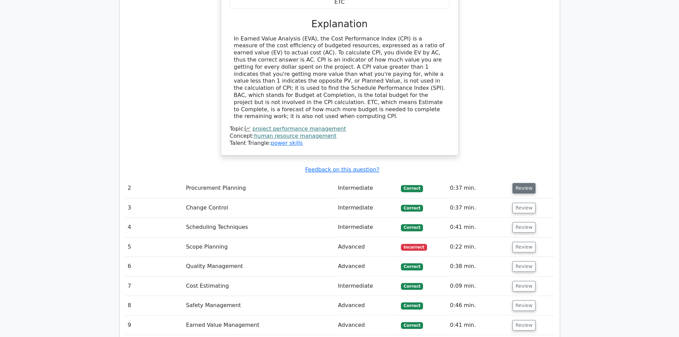
click at [527, 183] on button "Review" at bounding box center [524, 188] width 23 height 11
click at [530, 183] on button "Review" at bounding box center [524, 188] width 23 height 11
click at [513, 183] on button "Review" at bounding box center [524, 188] width 23 height 11
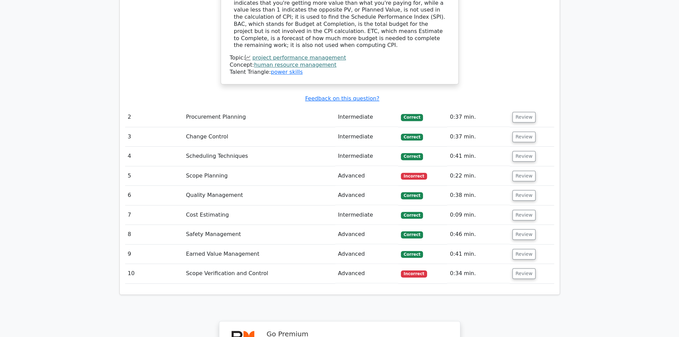
scroll to position [898, 0]
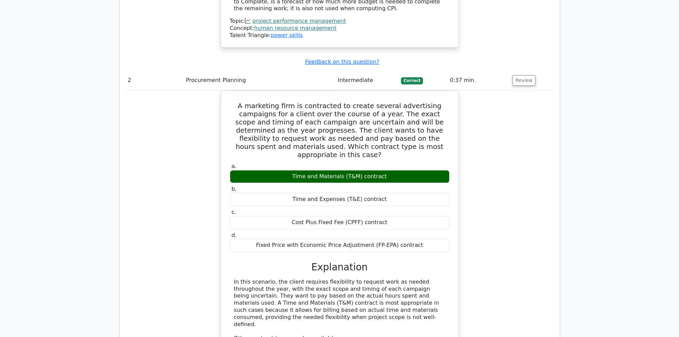
click at [524, 104] on tbody "1 Project Performance Management Intermediate Correct 0:28 min. Review" at bounding box center [339, 207] width 429 height 926
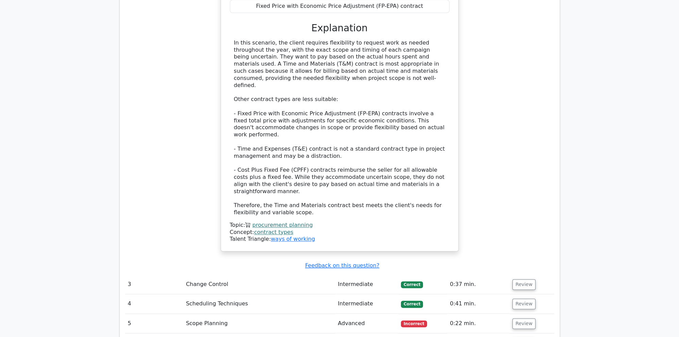
scroll to position [1185, 0]
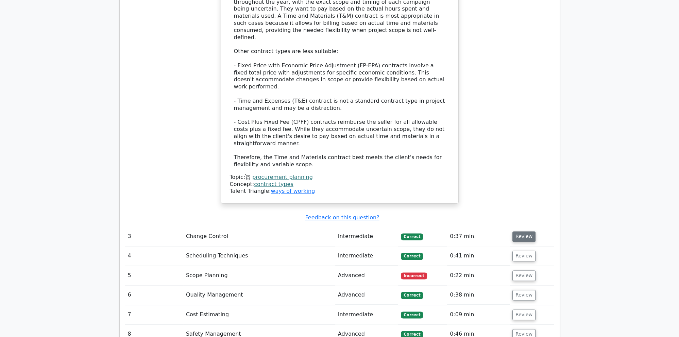
click at [522, 231] on button "Review" at bounding box center [524, 236] width 23 height 11
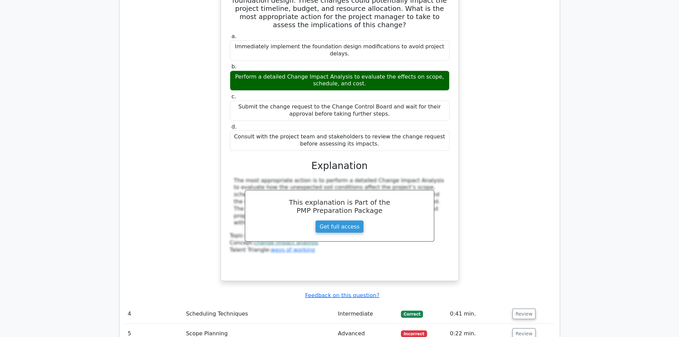
scroll to position [1509, 0]
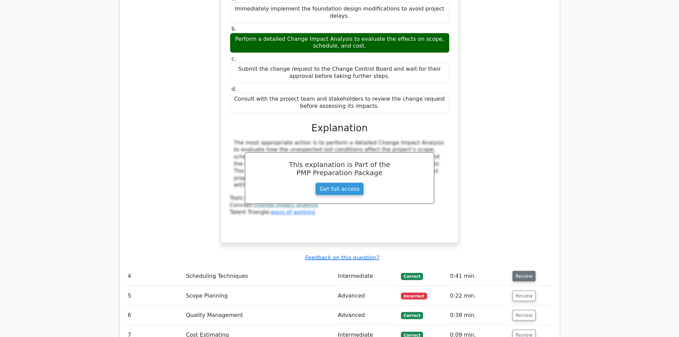
click at [526, 271] on button "Review" at bounding box center [524, 276] width 23 height 11
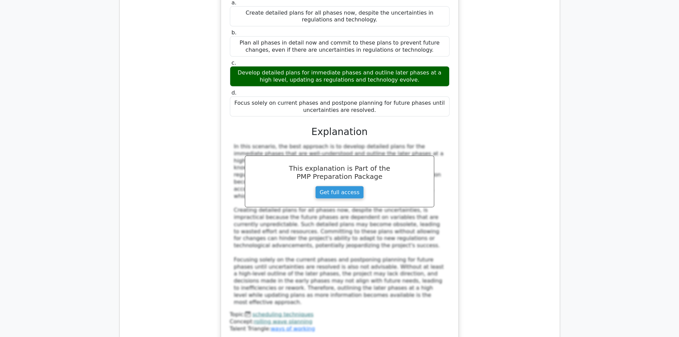
scroll to position [2047, 0]
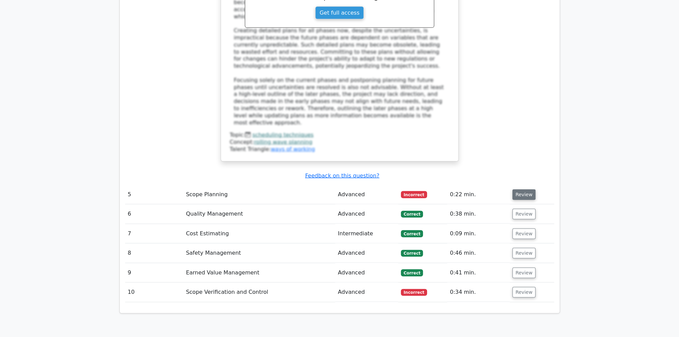
click at [525, 189] on button "Review" at bounding box center [524, 194] width 23 height 11
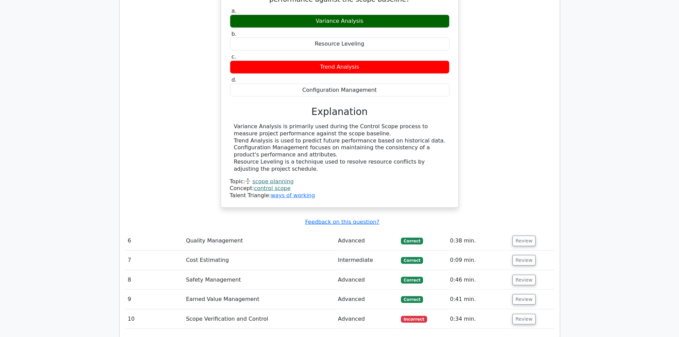
scroll to position [2299, 0]
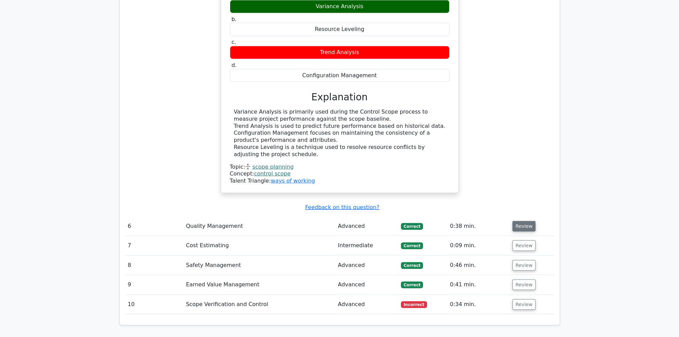
click at [520, 221] on button "Review" at bounding box center [524, 226] width 23 height 11
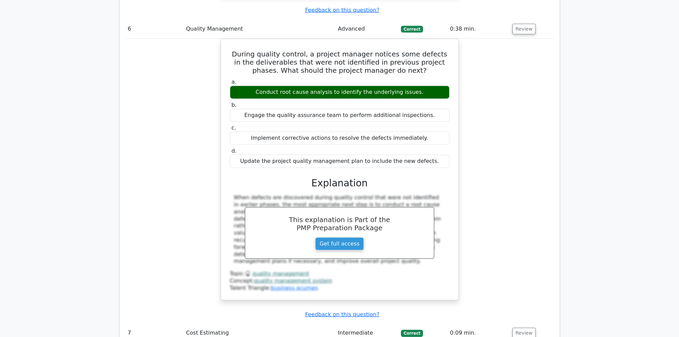
scroll to position [2586, 0]
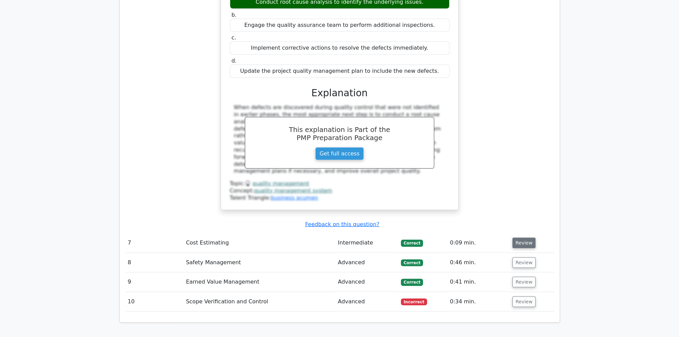
click at [520, 238] on button "Review" at bounding box center [524, 243] width 23 height 11
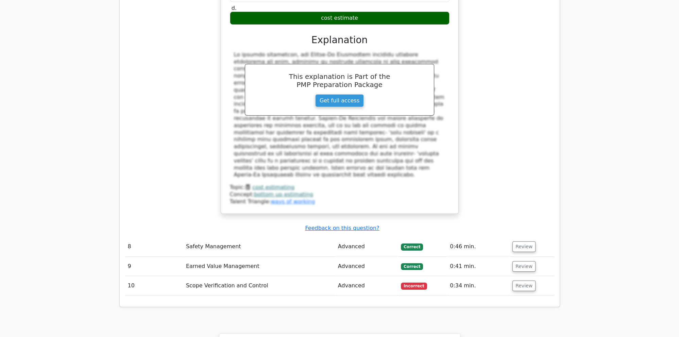
scroll to position [2981, 0]
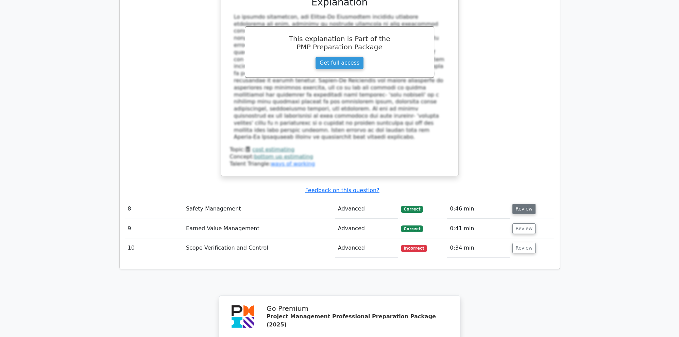
click at [522, 204] on button "Review" at bounding box center [524, 209] width 23 height 11
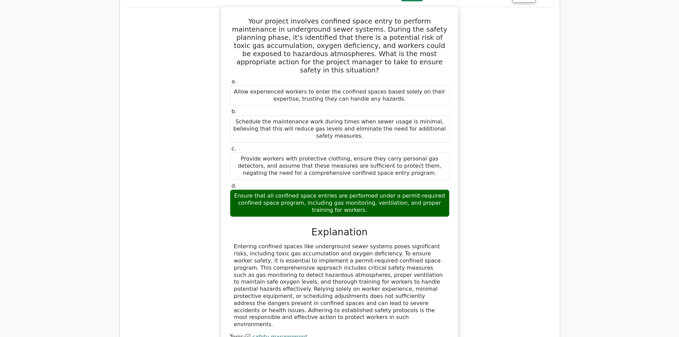
scroll to position [3233, 0]
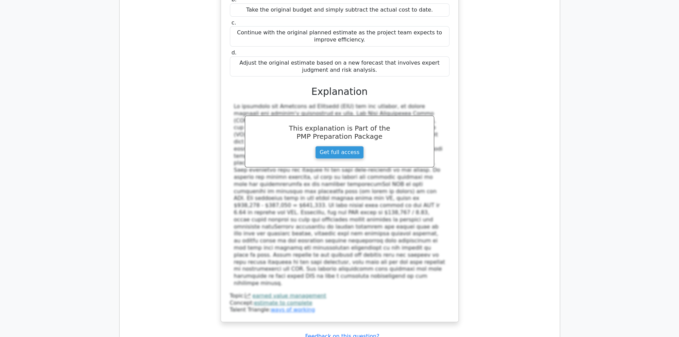
scroll to position [3699, 0]
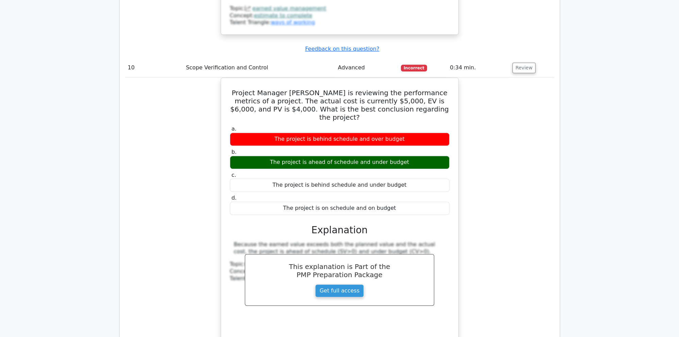
scroll to position [4122, 0]
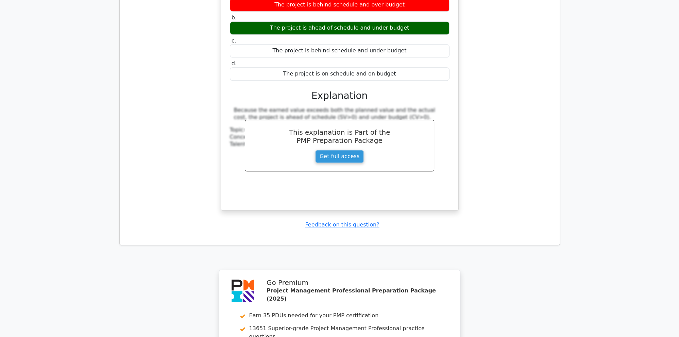
drag, startPoint x: 318, startPoint y: 233, endPoint x: 359, endPoint y: 223, distance: 42.4
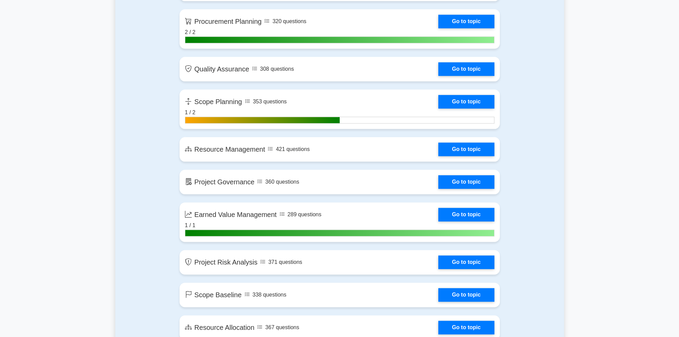
scroll to position [1078, 0]
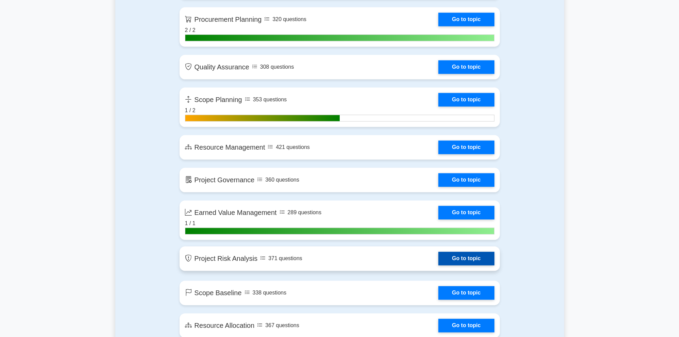
click at [481, 257] on link "Go to topic" at bounding box center [466, 259] width 56 height 14
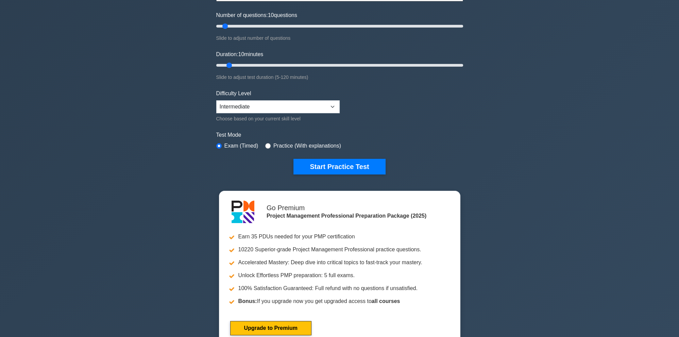
scroll to position [0, 0]
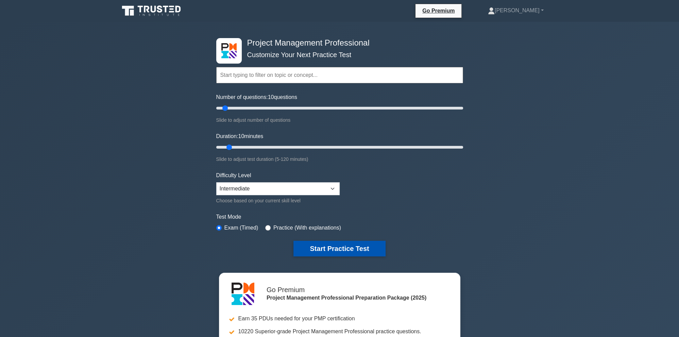
click at [325, 246] on button "Start Practice Test" at bounding box center [340, 249] width 92 height 16
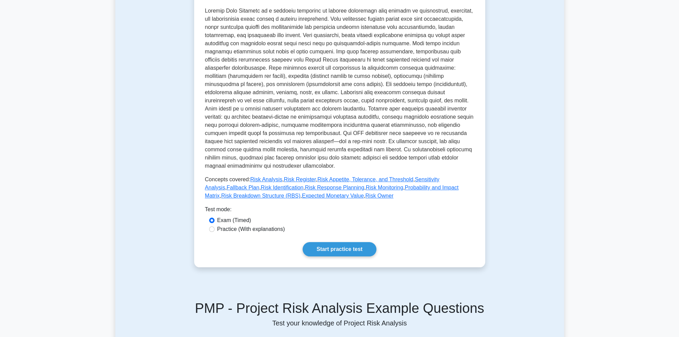
scroll to position [107, 0]
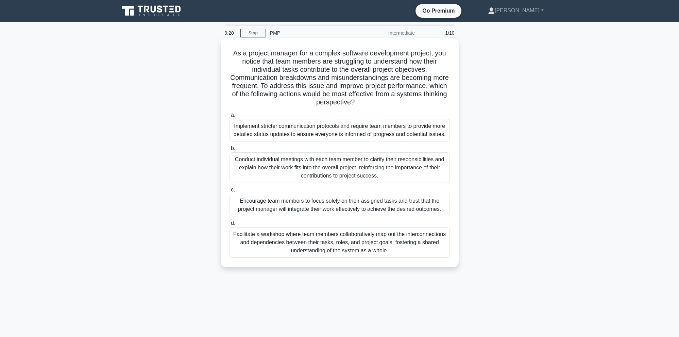
click at [398, 250] on div "Facilitate a workshop where team members collaboratively map out the interconne…" at bounding box center [340, 242] width 220 height 31
click at [230, 226] on input "d. Facilitate a workshop where team members collaboratively map out the interco…" at bounding box center [230, 223] width 0 height 4
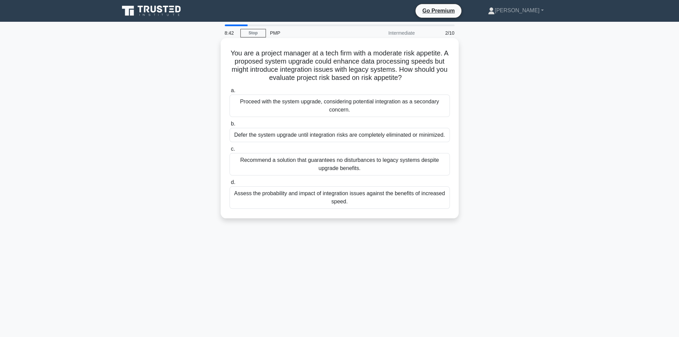
click at [381, 197] on div "Assess the probability and impact of integration issues against the benefits of…" at bounding box center [340, 197] width 220 height 22
click at [230, 185] on input "d. Assess the probability and impact of integration issues against the benefits…" at bounding box center [230, 182] width 0 height 4
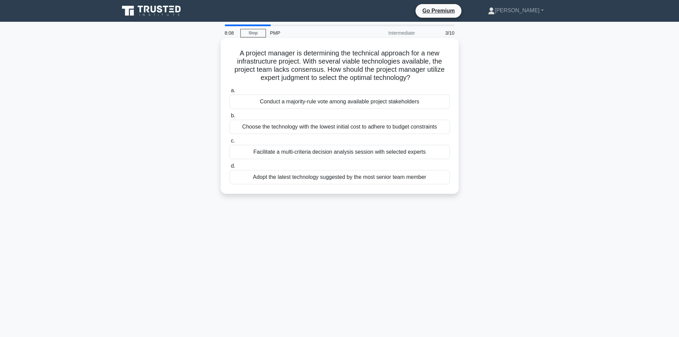
click at [390, 153] on div "Facilitate a multi-criteria decision analysis session with selected experts" at bounding box center [340, 152] width 220 height 14
click at [230, 143] on input "c. Facilitate a multi-criteria decision analysis session with selected experts" at bounding box center [230, 141] width 0 height 4
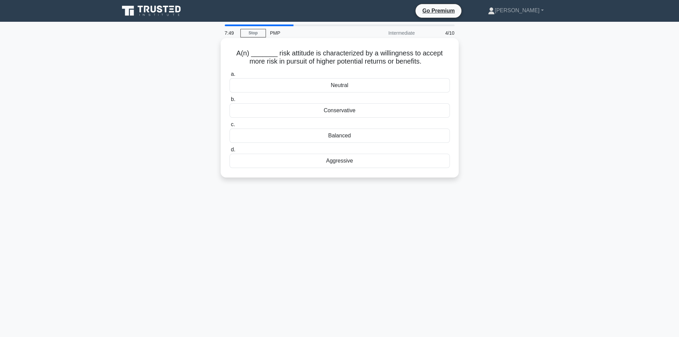
click at [381, 157] on div "Aggressive" at bounding box center [340, 161] width 220 height 14
click at [230, 152] on input "d. Aggressive" at bounding box center [230, 150] width 0 height 4
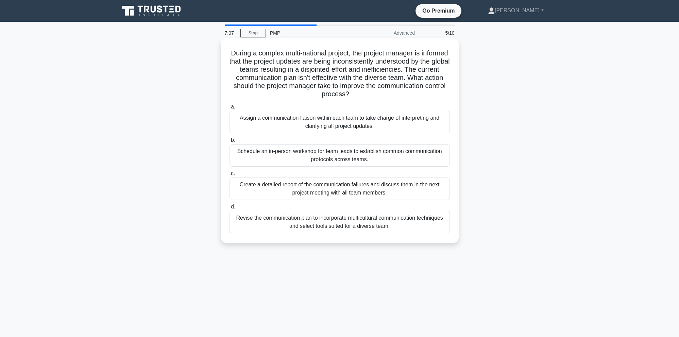
click at [437, 229] on div "Revise the communication plan to incorporate multicultural communication techni…" at bounding box center [340, 222] width 220 height 22
click at [230, 209] on input "d. Revise the communication plan to incorporate multicultural communication tec…" at bounding box center [230, 207] width 0 height 4
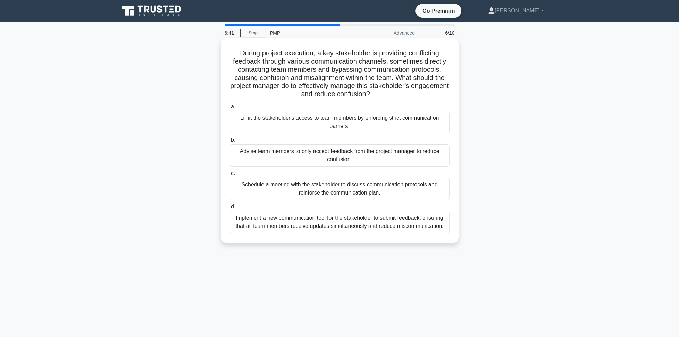
click at [435, 224] on div "Implement a new communication tool for the stakeholder to submit feedback, ensu…" at bounding box center [340, 222] width 220 height 22
click at [230, 209] on input "d. Implement a new communication tool for the stakeholder to submit feedback, e…" at bounding box center [230, 207] width 0 height 4
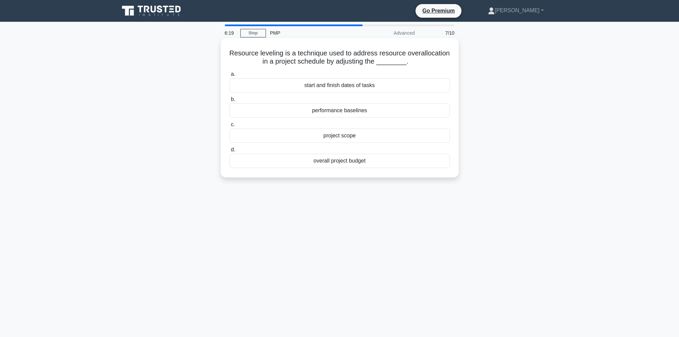
click at [337, 162] on div "overall project budget" at bounding box center [340, 161] width 220 height 14
click at [230, 152] on input "d. overall project budget" at bounding box center [230, 150] width 0 height 4
click at [352, 92] on div "project status" at bounding box center [340, 85] width 220 height 14
click at [230, 77] on input "a. project status" at bounding box center [230, 74] width 0 height 4
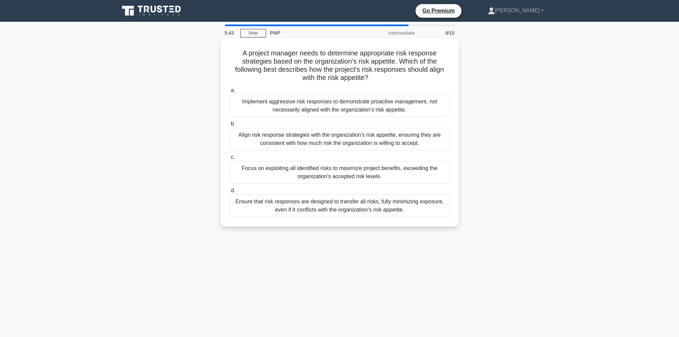
click at [397, 144] on div "Align risk response strategies with the organization's risk appetite, ensuring …" at bounding box center [340, 139] width 220 height 22
click at [230, 126] on input "b. Align risk response strategies with the organization's risk appetite, ensuri…" at bounding box center [230, 124] width 0 height 4
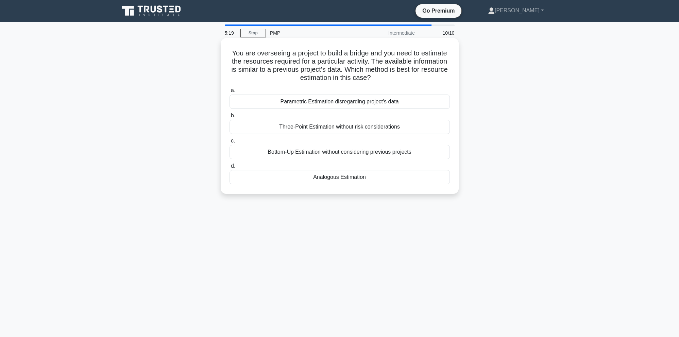
click at [393, 178] on div "Analogous Estimation" at bounding box center [340, 177] width 220 height 14
click at [230, 168] on input "d. Analogous Estimation" at bounding box center [230, 166] width 0 height 4
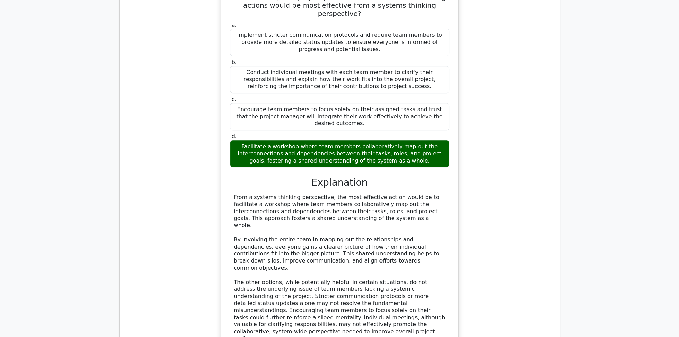
scroll to position [862, 0]
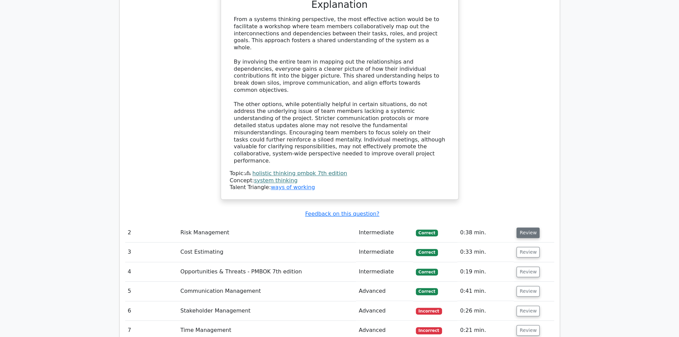
click at [525, 228] on button "Review" at bounding box center [528, 233] width 23 height 11
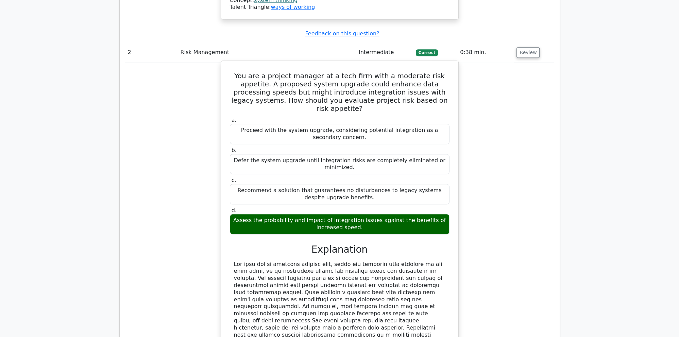
scroll to position [1221, 0]
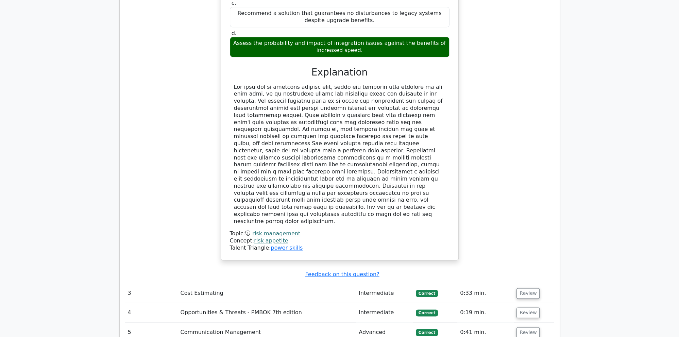
drag, startPoint x: 523, startPoint y: 244, endPoint x: 499, endPoint y: 244, distance: 23.8
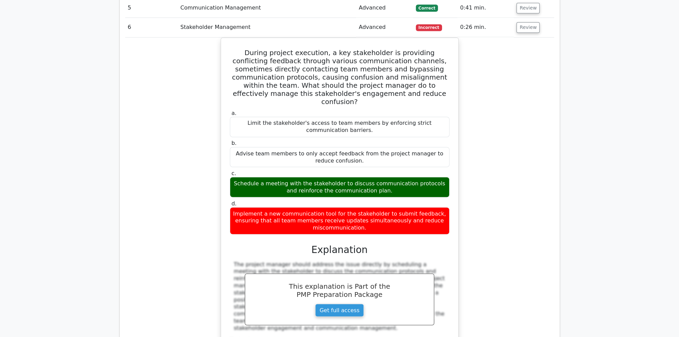
scroll to position [1580, 0]
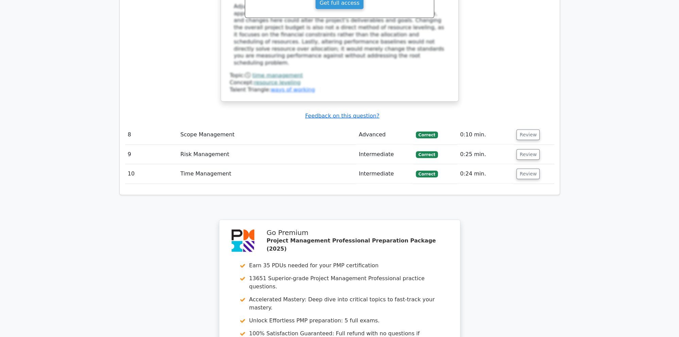
scroll to position [2186, 0]
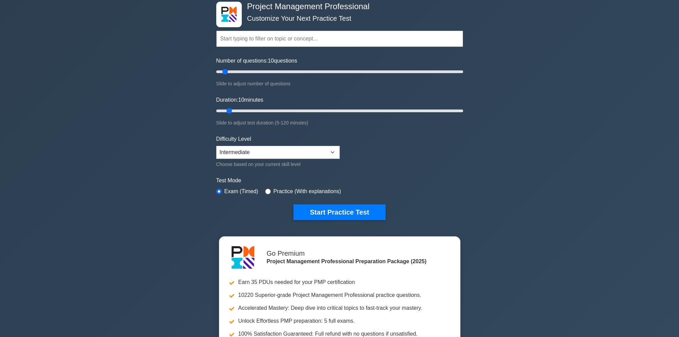
scroll to position [36, 0]
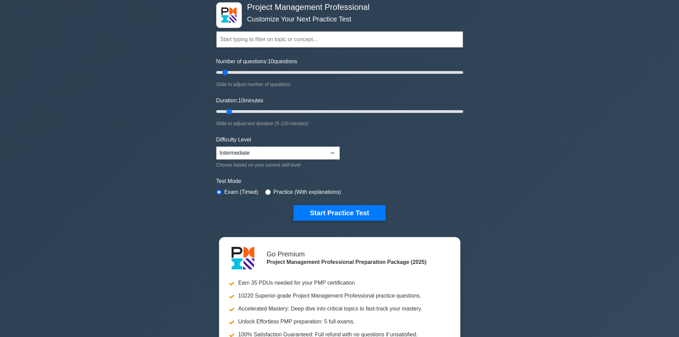
drag, startPoint x: 325, startPoint y: 212, endPoint x: 246, endPoint y: 205, distance: 79.9
click at [325, 212] on button "Start Practice Test" at bounding box center [340, 213] width 92 height 16
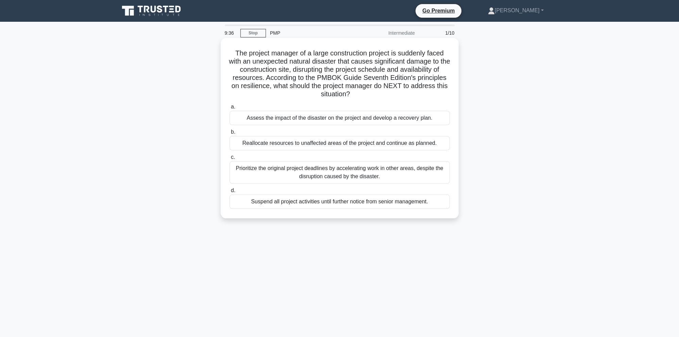
click at [372, 122] on div "Assess the impact of the disaster on the project and develop a recovery plan." at bounding box center [340, 118] width 220 height 14
click at [230, 109] on input "a. Assess the impact of the disaster on the project and develop a recovery plan." at bounding box center [230, 107] width 0 height 4
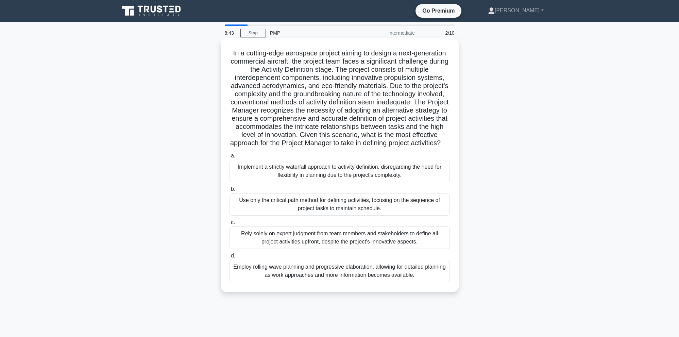
click at [323, 278] on div "Employ rolling wave planning and progressive elaboration, allowing for detailed…" at bounding box center [340, 271] width 220 height 22
click at [230, 258] on input "d. Employ rolling wave planning and progressive elaboration, allowing for detai…" at bounding box center [230, 256] width 0 height 4
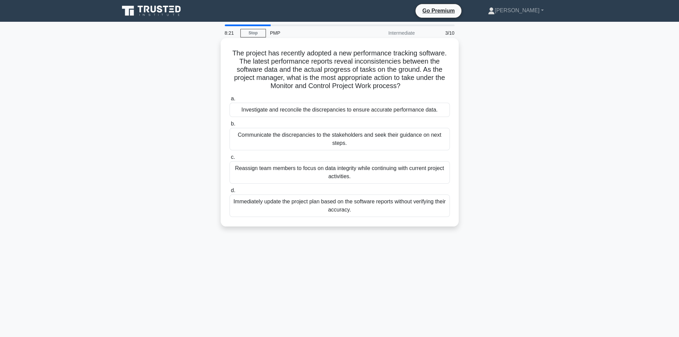
click at [307, 139] on div "Communicate the discrepancies to the stakeholders and seek their guidance on ne…" at bounding box center [340, 139] width 220 height 22
click at [230, 126] on input "b. Communicate the discrepancies to the stakeholders and seek their guidance on…" at bounding box center [230, 124] width 0 height 4
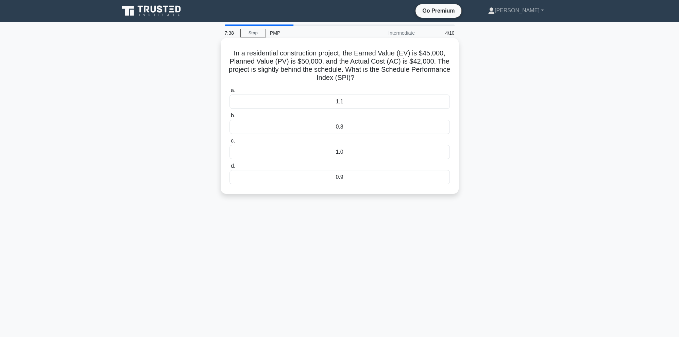
click at [357, 179] on div "0.9" at bounding box center [340, 177] width 220 height 14
click at [230, 168] on input "d. 0.9" at bounding box center [230, 166] width 0 height 4
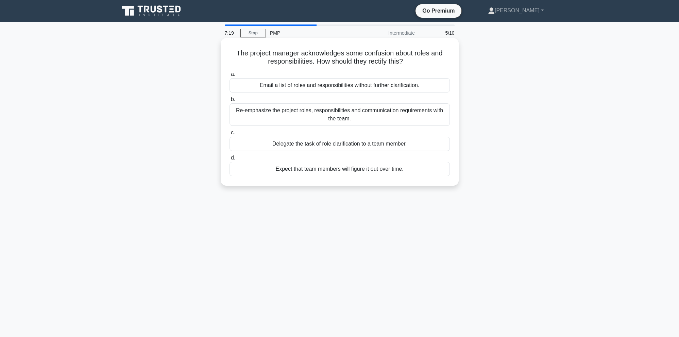
click at [323, 116] on div "Re-emphasize the project roles, responsibilities and communication requirements…" at bounding box center [340, 114] width 220 height 22
click at [230, 102] on input "b. Re-emphasize the project roles, responsibilities and communication requireme…" at bounding box center [230, 99] width 0 height 4
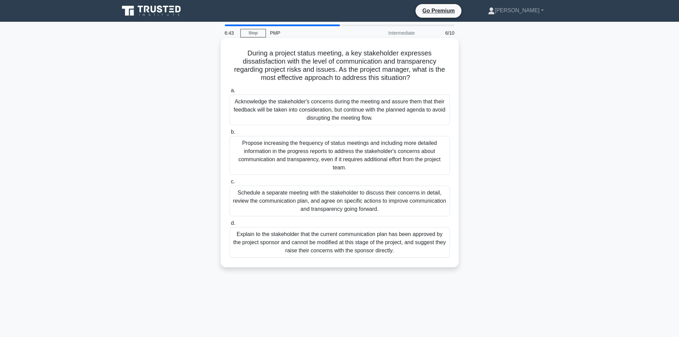
click at [317, 212] on div "Schedule a separate meeting with the stakeholder to discuss their concerns in d…" at bounding box center [340, 201] width 220 height 31
click at [230, 184] on input "c. Schedule a separate meeting with the stakeholder to discuss their concerns i…" at bounding box center [230, 182] width 0 height 4
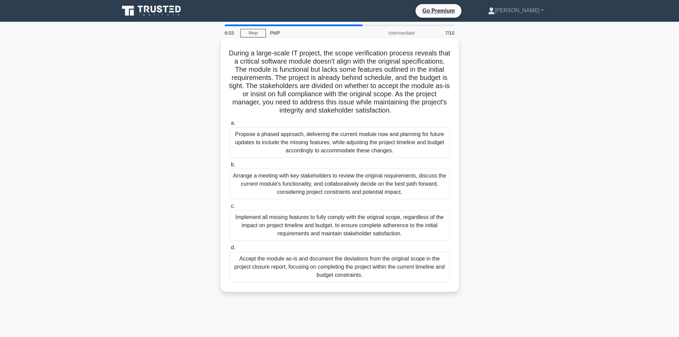
click at [326, 185] on div "Arrange a meeting with key stakeholders to review the original requirements, di…" at bounding box center [340, 184] width 220 height 31
click at [230, 167] on input "b. Arrange a meeting with key stakeholders to review the original requirements,…" at bounding box center [230, 165] width 0 height 4
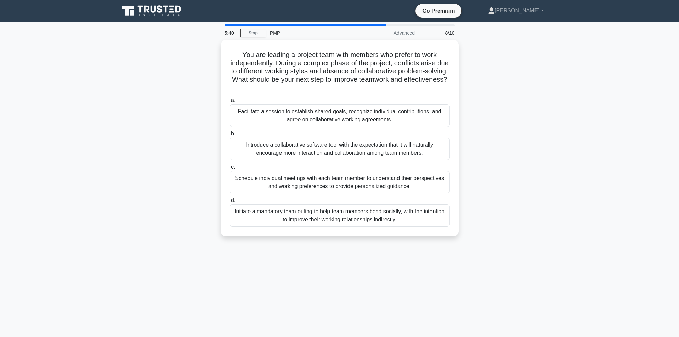
click at [326, 185] on div "Schedule individual meetings with each team member to understand their perspect…" at bounding box center [340, 182] width 220 height 22
click at [230, 169] on input "c. Schedule individual meetings with each team member to understand their persp…" at bounding box center [230, 167] width 0 height 4
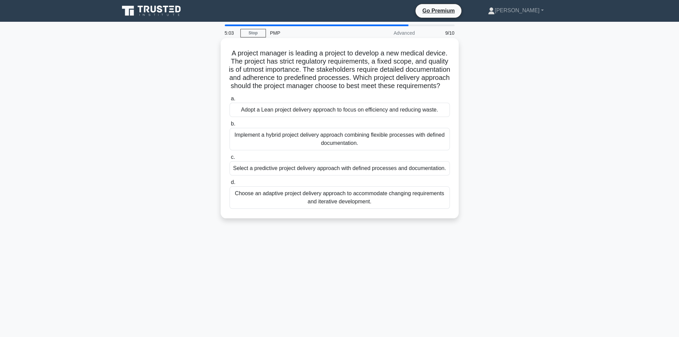
click at [335, 144] on div "Implement a hybrid project delivery approach combining flexible processes with …" at bounding box center [340, 139] width 220 height 22
click at [230, 126] on input "b. Implement a hybrid project delivery approach combining flexible processes wi…" at bounding box center [230, 124] width 0 height 4
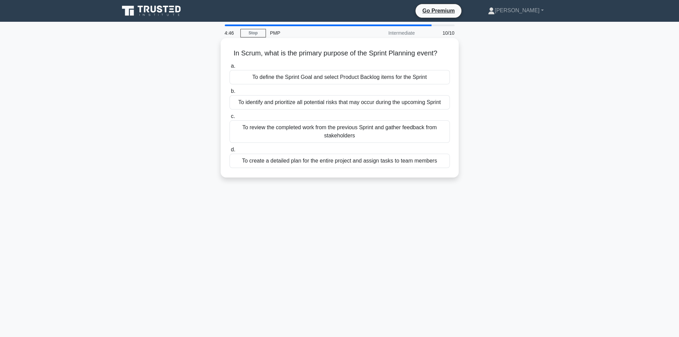
click at [385, 78] on div "To define the Sprint Goal and select Product Backlog items for the Sprint" at bounding box center [340, 77] width 220 height 14
click at [230, 68] on input "a. To define the Sprint Goal and select Product Backlog items for the Sprint" at bounding box center [230, 66] width 0 height 4
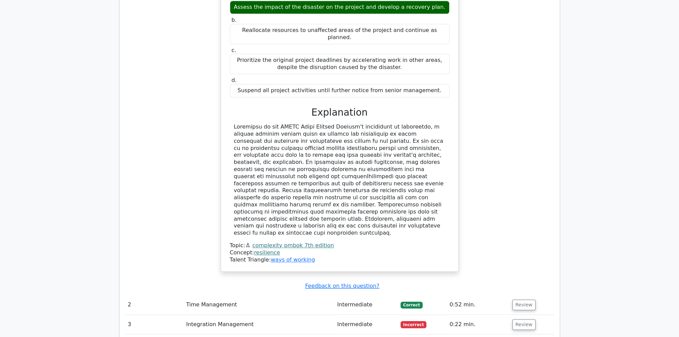
scroll to position [790, 0]
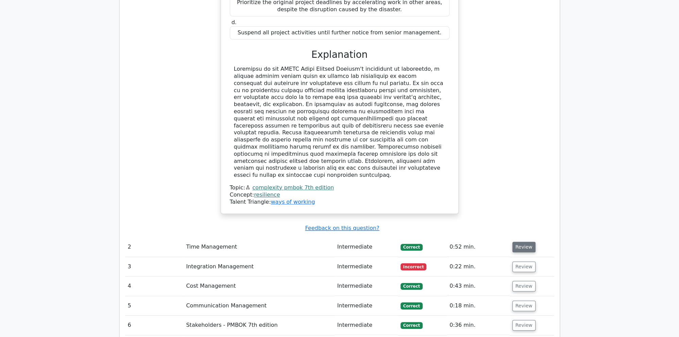
click at [525, 242] on button "Review" at bounding box center [524, 247] width 23 height 11
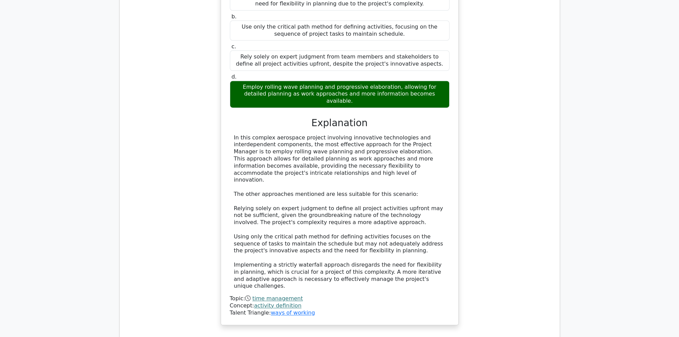
scroll to position [1257, 0]
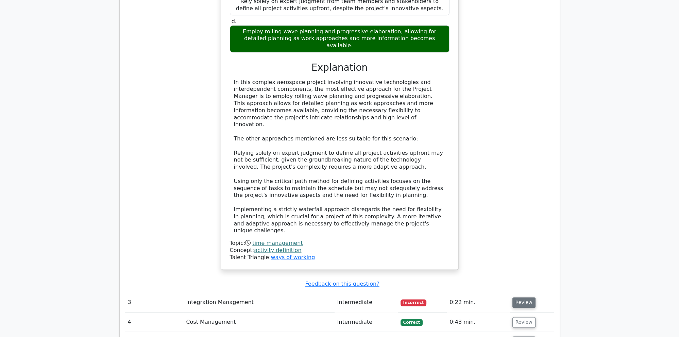
drag, startPoint x: 520, startPoint y: 207, endPoint x: 512, endPoint y: 206, distance: 8.0
click at [520, 297] on button "Review" at bounding box center [524, 302] width 23 height 11
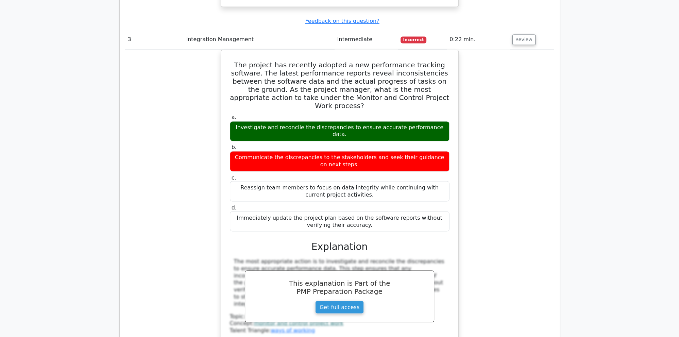
scroll to position [1544, 0]
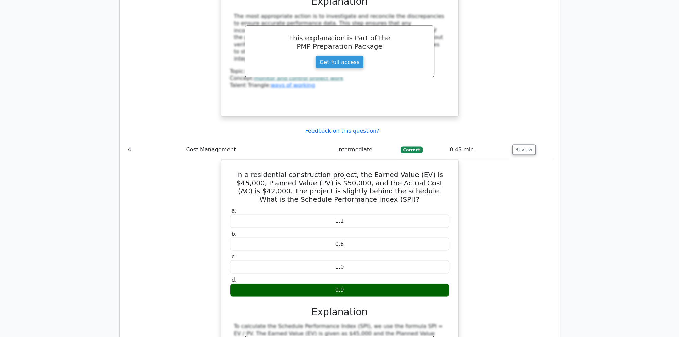
scroll to position [1832, 0]
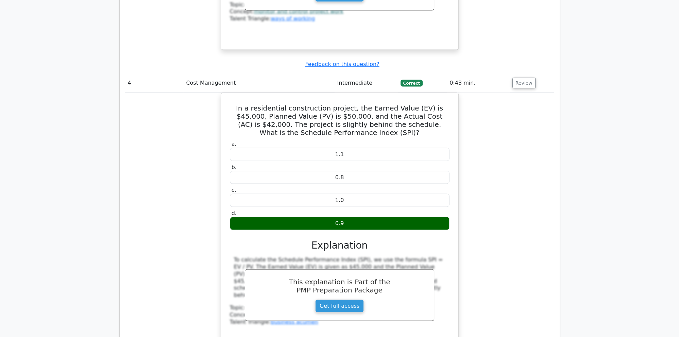
drag, startPoint x: 523, startPoint y: 281, endPoint x: 513, endPoint y: 266, distance: 17.9
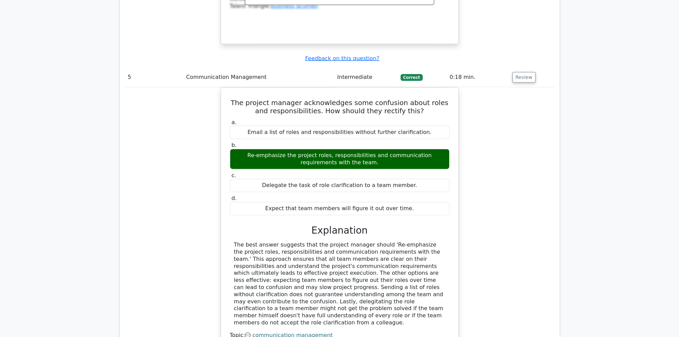
scroll to position [2155, 0]
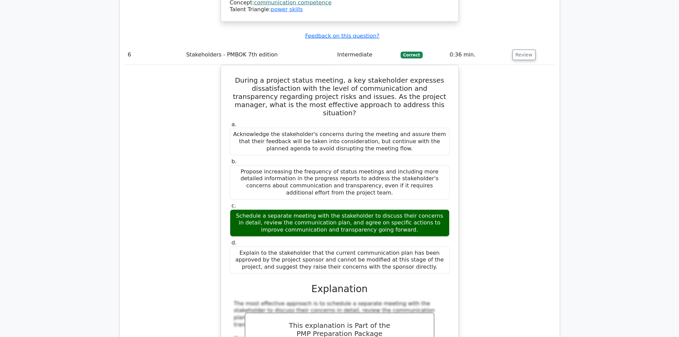
scroll to position [2550, 0]
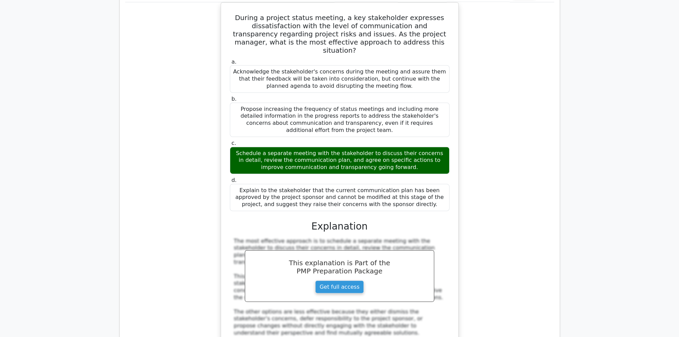
drag, startPoint x: 522, startPoint y: 268, endPoint x: 473, endPoint y: 243, distance: 55.5
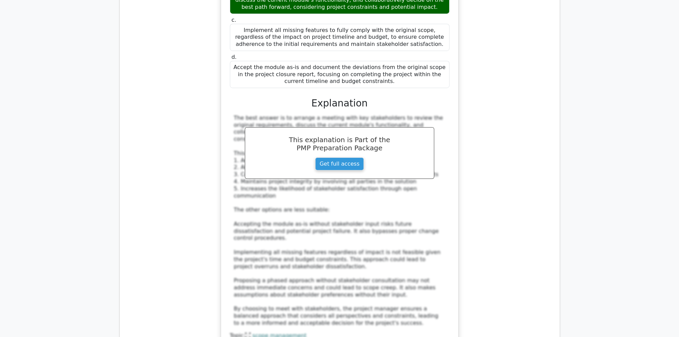
scroll to position [3125, 0]
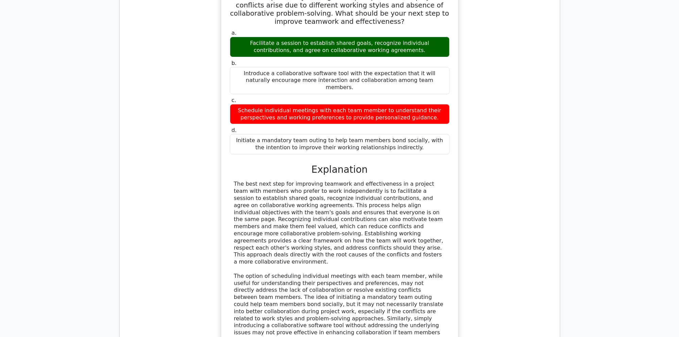
scroll to position [3556, 0]
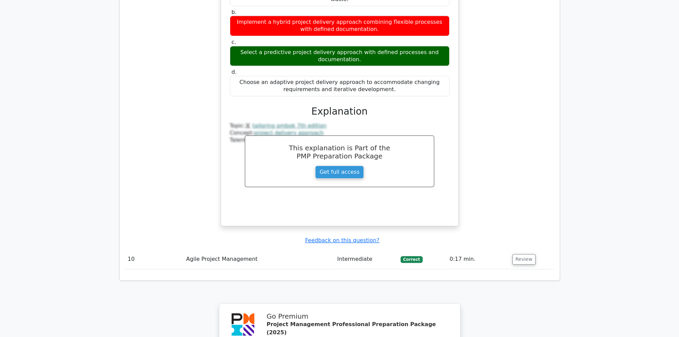
scroll to position [4097, 0]
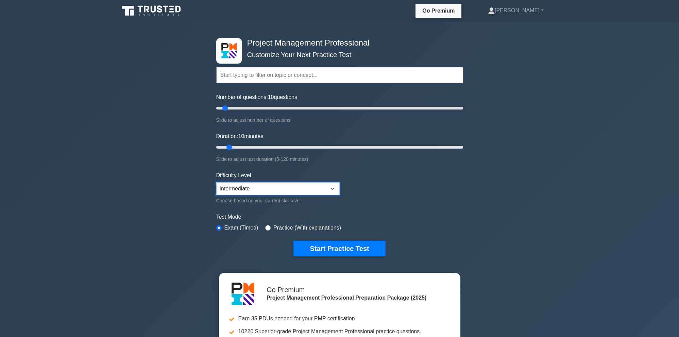
click at [216, 182] on select "Beginner Intermediate Expert" at bounding box center [277, 188] width 123 height 13
select select "expert"
click option "Expert" at bounding box center [0, 0] width 0 height 0
click at [349, 248] on button "Start Practice Test" at bounding box center [340, 249] width 92 height 16
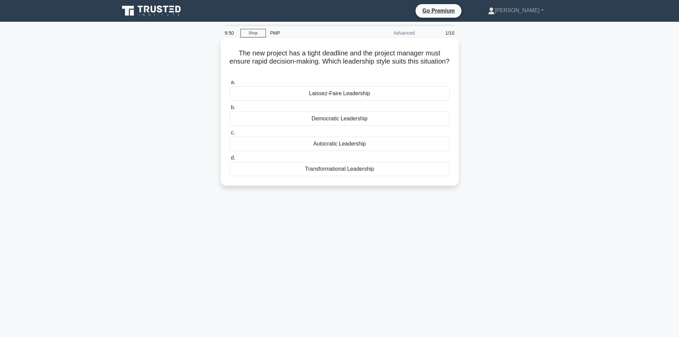
click at [341, 144] on div "Autocratic Leadership" at bounding box center [340, 144] width 220 height 14
click at [265, 142] on div "Autocratic Leadership" at bounding box center [340, 144] width 220 height 14
click at [230, 135] on input "c. Autocratic Leadership" at bounding box center [230, 133] width 0 height 4
click at [373, 93] on div "Scope baseline" at bounding box center [340, 93] width 220 height 14
click at [230, 85] on input "a. Scope baseline" at bounding box center [230, 82] width 0 height 4
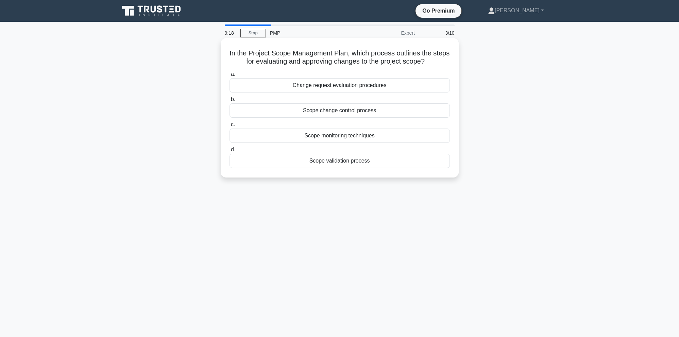
click at [336, 89] on div "Change request evaluation procedures" at bounding box center [340, 85] width 220 height 14
click at [230, 77] on input "a. Change request evaluation procedures" at bounding box center [230, 74] width 0 height 4
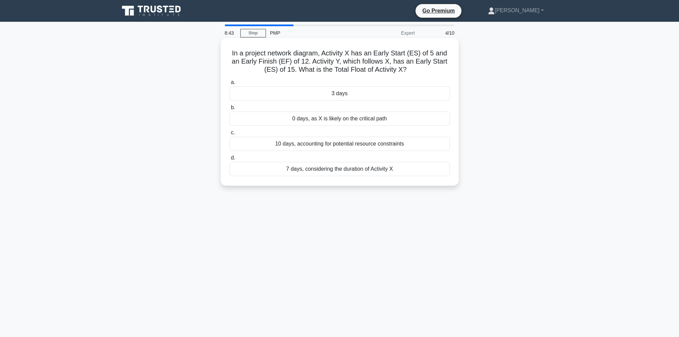
click at [347, 98] on div "3 days" at bounding box center [340, 93] width 220 height 14
click at [230, 85] on input "a. 3 days" at bounding box center [230, 82] width 0 height 4
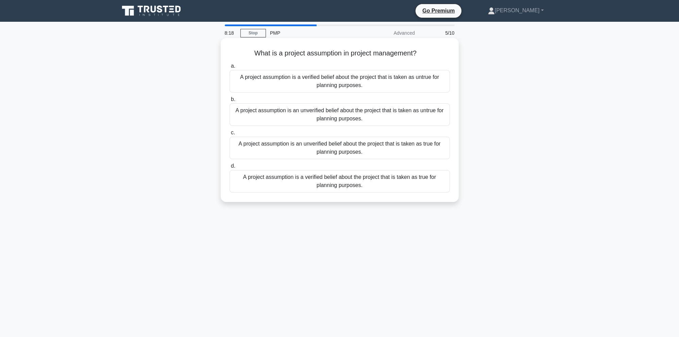
click at [366, 149] on div "A project assumption is an unverified belief about the project that is taken as…" at bounding box center [340, 148] width 220 height 22
click at [230, 135] on input "c. A project assumption is an unverified belief about the project that is taken…" at bounding box center [230, 133] width 0 height 4
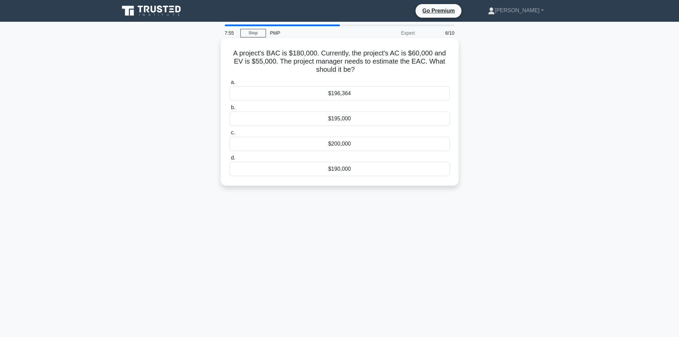
click at [345, 121] on div "$195,000" at bounding box center [340, 119] width 220 height 14
click at [260, 118] on div "$195,000" at bounding box center [340, 119] width 220 height 14
click at [230, 110] on input "b. $195,000" at bounding box center [230, 107] width 0 height 4
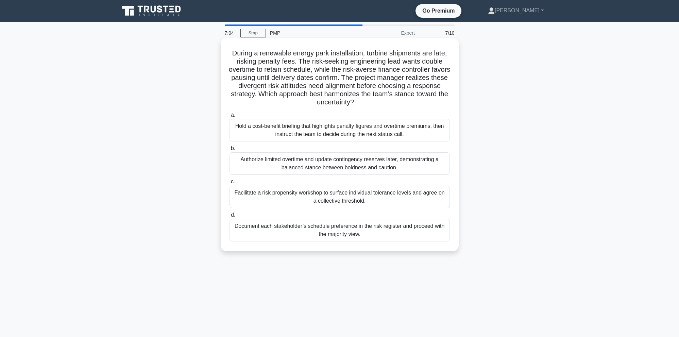
click at [369, 131] on div "Hold a cost-benefit briefing that highlights penalty figures and overtime premi…" at bounding box center [340, 130] width 220 height 22
click at [230, 117] on input "a. Hold a cost-benefit briefing that highlights penalty figures and overtime pr…" at bounding box center [230, 115] width 0 height 4
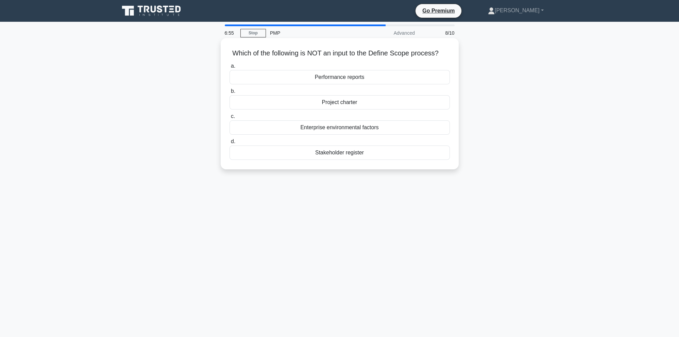
click at [356, 77] on div "Performance reports" at bounding box center [340, 77] width 220 height 14
click at [230, 68] on input "a. Performance reports" at bounding box center [230, 66] width 0 height 4
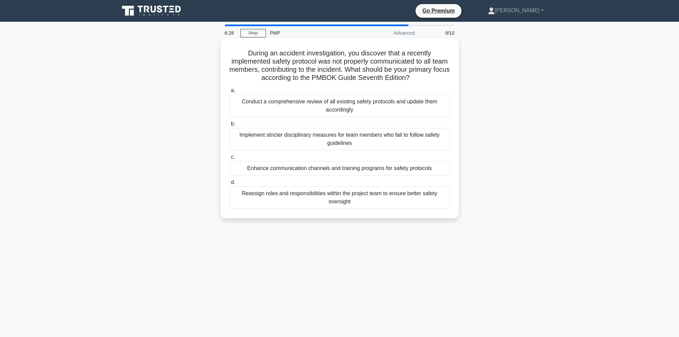
click at [381, 202] on div "Reassign roles and responsibilities within the project team to ensure better sa…" at bounding box center [340, 197] width 220 height 22
click at [230, 185] on input "d. Reassign roles and responsibilities within the project team to ensure better…" at bounding box center [230, 182] width 0 height 4
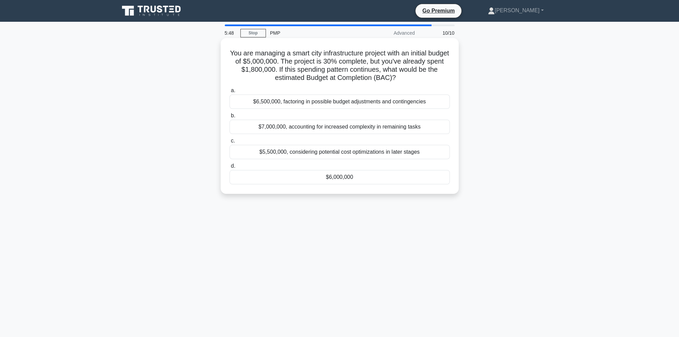
click at [323, 103] on div "$6,500,000, factoring in possible budget adjustments and contingencies" at bounding box center [340, 102] width 220 height 14
click at [230, 93] on input "a. $6,500,000, factoring in possible budget adjustments and contingencies" at bounding box center [230, 90] width 0 height 4
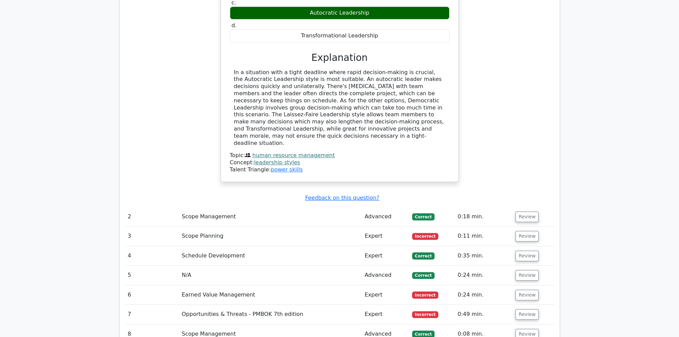
scroll to position [718, 0]
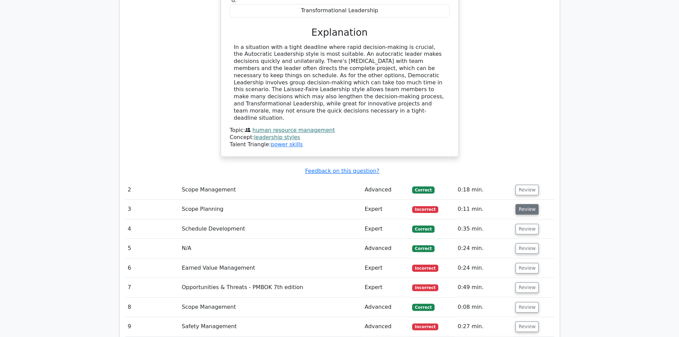
click at [522, 204] on button "Review" at bounding box center [527, 209] width 23 height 11
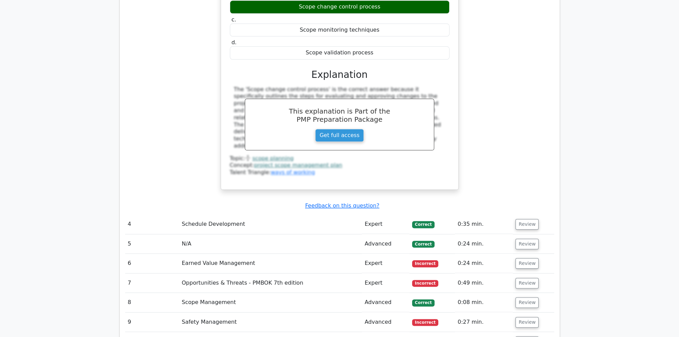
scroll to position [1042, 0]
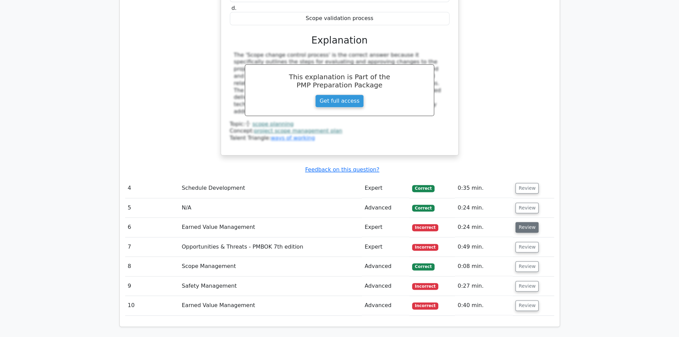
click at [524, 222] on button "Review" at bounding box center [527, 227] width 23 height 11
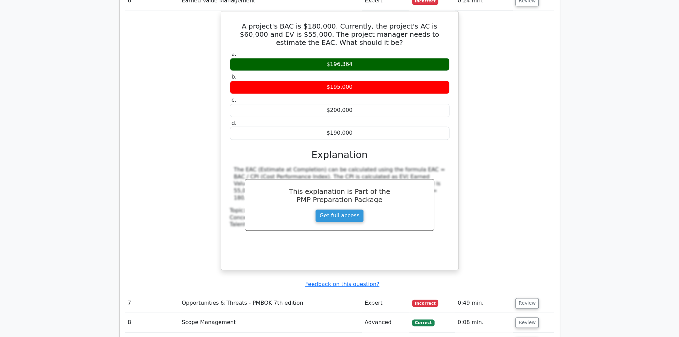
scroll to position [1365, 0]
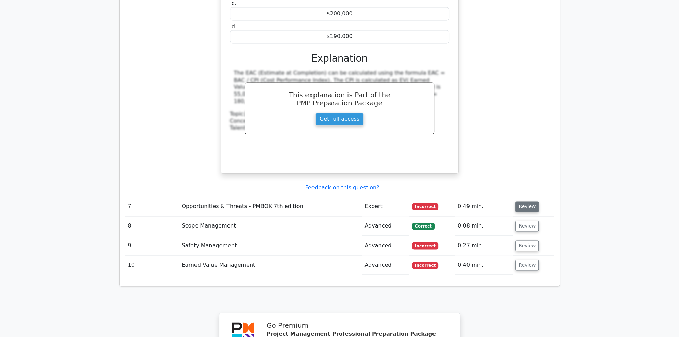
click at [531, 201] on button "Review" at bounding box center [527, 206] width 23 height 11
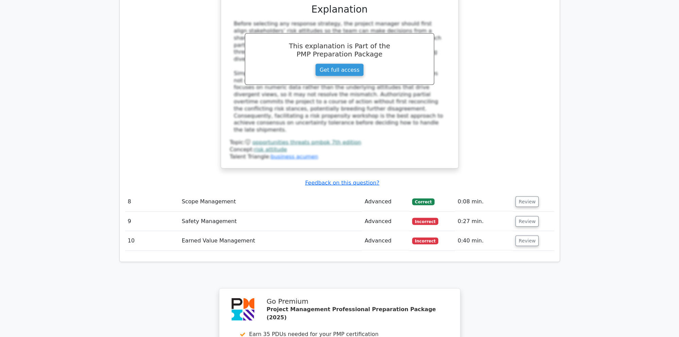
scroll to position [1796, 0]
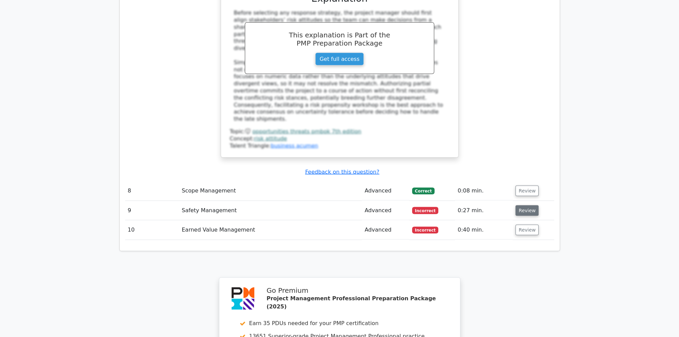
click at [526, 205] on button "Review" at bounding box center [527, 210] width 23 height 11
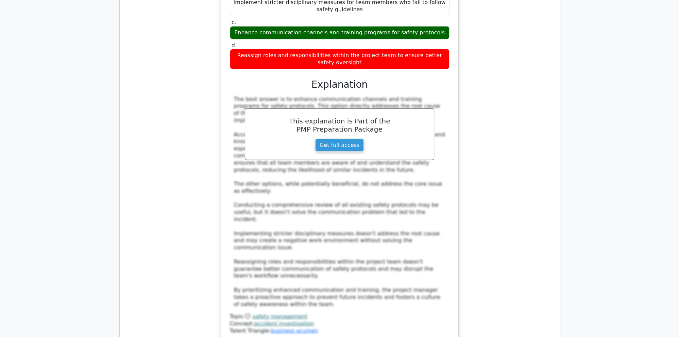
scroll to position [2227, 0]
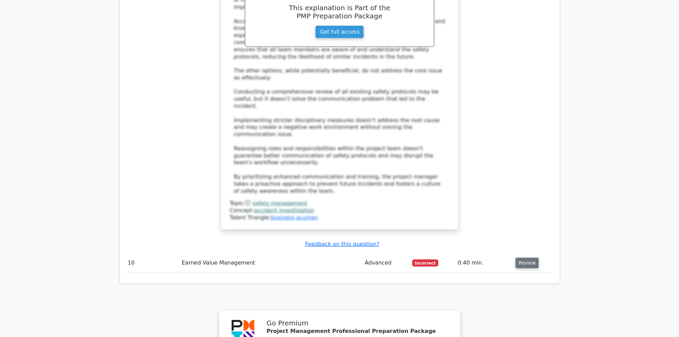
click at [527, 258] on button "Review" at bounding box center [527, 263] width 23 height 11
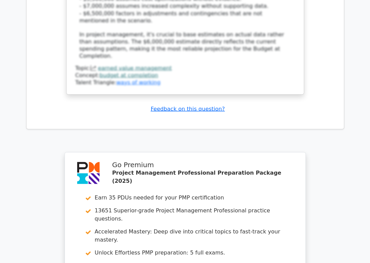
scroll to position [2808, 0]
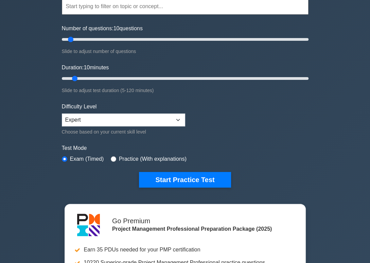
scroll to position [72, 0]
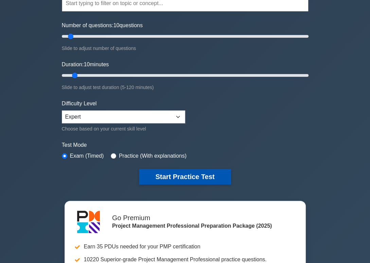
click at [184, 174] on button "Start Practice Test" at bounding box center [185, 177] width 92 height 16
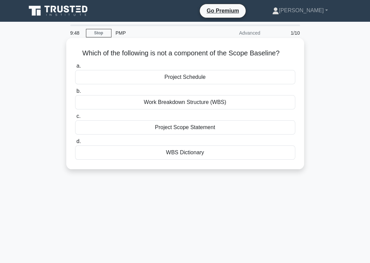
click at [223, 129] on div "Project Scope Statement" at bounding box center [185, 127] width 220 height 14
click at [75, 119] on input "c. Project Scope Statement" at bounding box center [75, 116] width 0 height 4
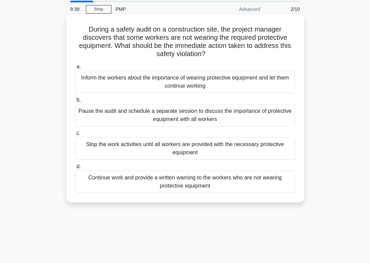
scroll to position [36, 0]
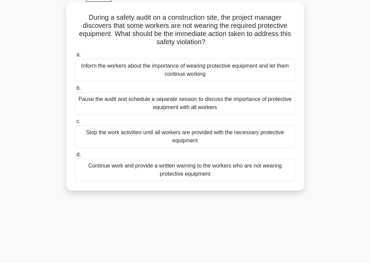
click at [218, 134] on div "Stop the work activities until all workers are provided with the necessary prot…" at bounding box center [185, 137] width 220 height 22
click at [75, 124] on input "c. Stop the work activities until all workers are provided with the necessary p…" at bounding box center [75, 121] width 0 height 4
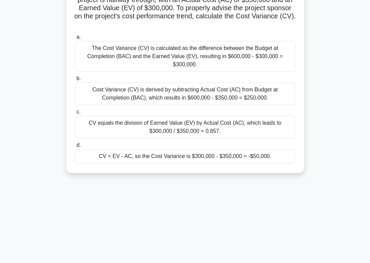
scroll to position [72, 0]
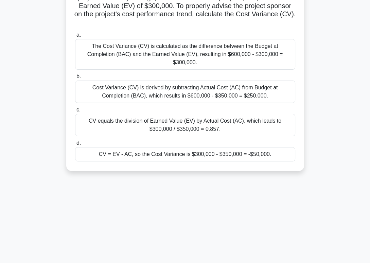
click at [156, 147] on div "CV = EV - AC, so the Cost Variance is $300,000 - $350,000 = -$50,000." at bounding box center [185, 154] width 220 height 14
click at [75, 141] on input "d. CV = EV - AC, so the Cost Variance is $300,000 - $350,000 = -$50,000." at bounding box center [75, 143] width 0 height 4
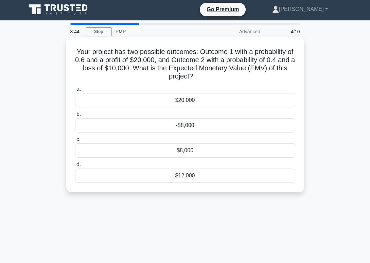
scroll to position [0, 0]
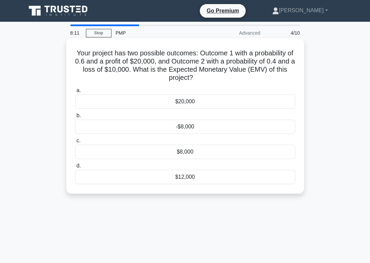
click at [188, 103] on div "$20,000" at bounding box center [185, 102] width 220 height 14
click at [75, 93] on input "a. $20,000" at bounding box center [75, 90] width 0 height 4
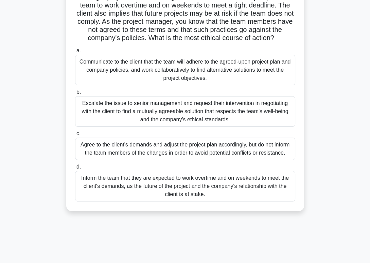
scroll to position [72, 0]
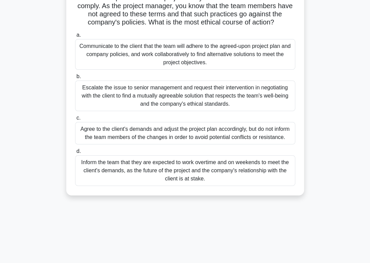
click at [204, 90] on div "Escalate the issue to senior management and request their intervention in negot…" at bounding box center [185, 96] width 220 height 31
click at [75, 79] on input "b. Escalate the issue to senior management and request their intervention in ne…" at bounding box center [75, 76] width 0 height 4
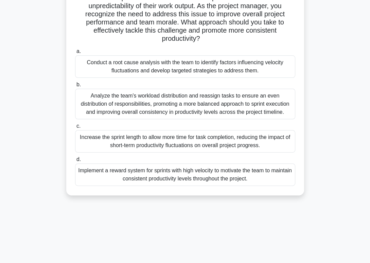
click at [127, 68] on div "Conduct a root cause analysis with the team to identify factors influencing vel…" at bounding box center [185, 66] width 220 height 22
click at [75, 54] on input "a. Conduct a root cause analysis with the team to identify factors influencing …" at bounding box center [75, 51] width 0 height 4
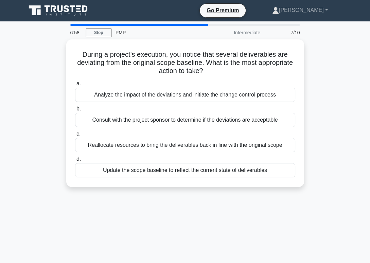
scroll to position [0, 0]
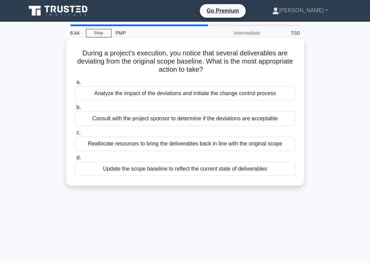
click at [134, 121] on div "Consult with the project sponsor to determine if the deviations are acceptable" at bounding box center [185, 119] width 220 height 14
click at [75, 110] on input "b. Consult with the project sponsor to determine if the deviations are acceptab…" at bounding box center [75, 107] width 0 height 4
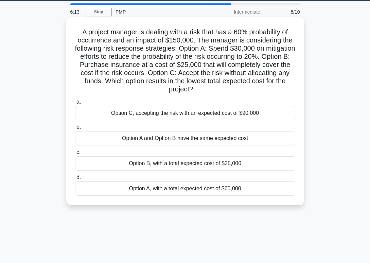
scroll to position [36, 0]
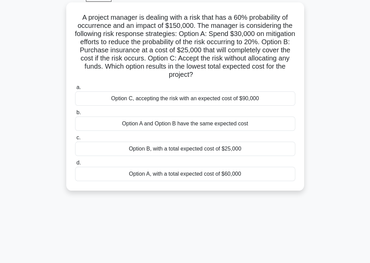
click at [184, 150] on div "Option B, with a total expected cost of $25,000" at bounding box center [185, 149] width 220 height 14
click at [75, 140] on input "c. Option B, with a total expected cost of $25,000" at bounding box center [75, 138] width 0 height 4
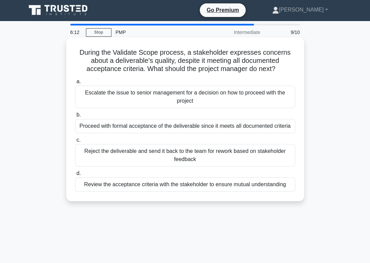
scroll to position [0, 0]
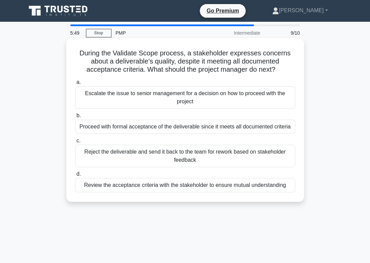
click at [124, 107] on div "Escalate the issue to senior management for a decision on how to proceed with t…" at bounding box center [185, 97] width 220 height 22
click at [75, 85] on input "a. Escalate the issue to senior management for a decision on how to proceed wit…" at bounding box center [75, 82] width 0 height 4
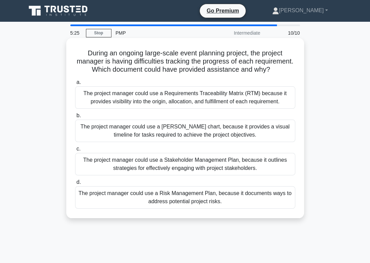
click at [160, 100] on div "The project manager could use a Requirements Traceability Matrix (RTM) because …" at bounding box center [185, 97] width 220 height 22
click at [75, 85] on input "a. The project manager could use a Requirements Traceability Matrix (RTM) becau…" at bounding box center [75, 82] width 0 height 4
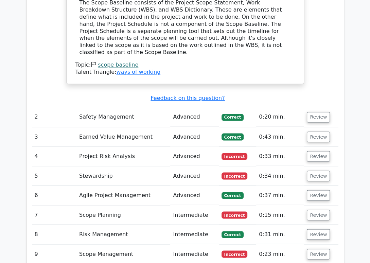
scroll to position [790, 0]
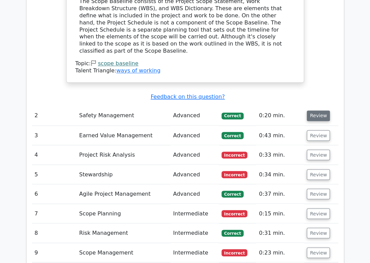
click at [319, 111] on button "Review" at bounding box center [318, 116] width 23 height 11
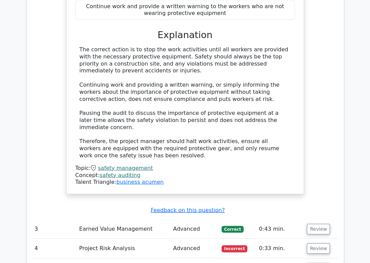
scroll to position [1113, 0]
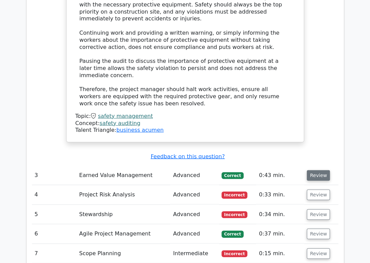
click at [319, 170] on button "Review" at bounding box center [318, 175] width 23 height 11
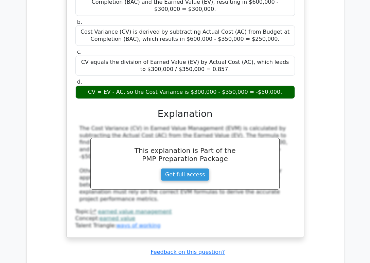
scroll to position [1472, 0]
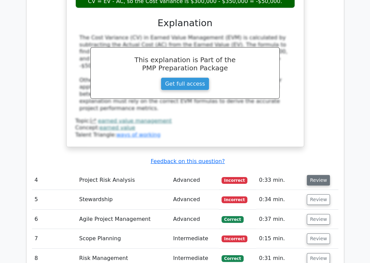
click at [316, 175] on button "Review" at bounding box center [318, 180] width 23 height 11
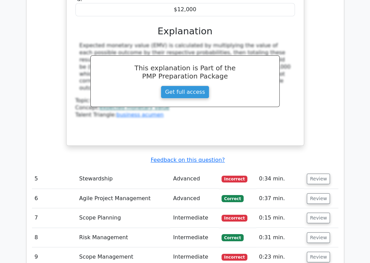
scroll to position [1868, 0]
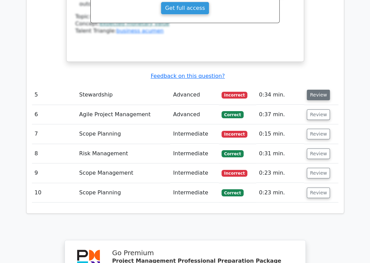
click at [315, 90] on button "Review" at bounding box center [318, 95] width 23 height 11
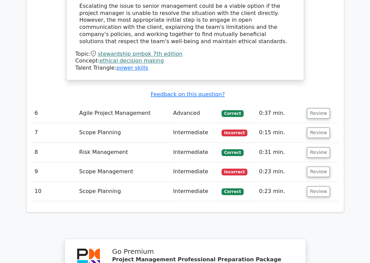
scroll to position [2263, 0]
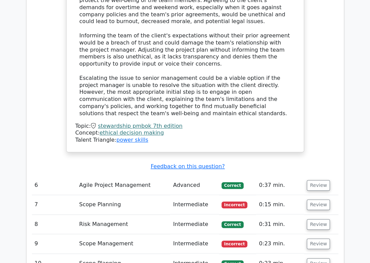
click at [322, 176] on td "Review" at bounding box center [321, 185] width 34 height 19
click at [322, 180] on button "Review" at bounding box center [318, 185] width 23 height 11
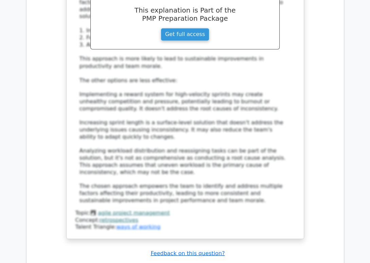
scroll to position [2730, 0]
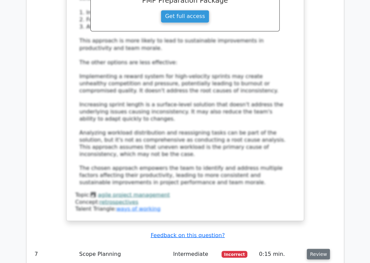
click at [319, 249] on button "Review" at bounding box center [318, 254] width 23 height 11
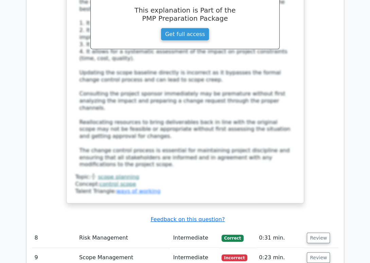
scroll to position [3197, 0]
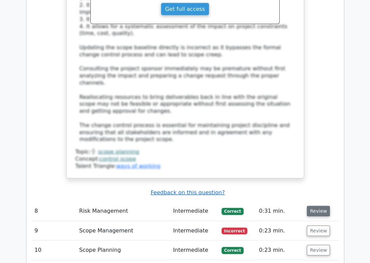
click at [322, 206] on button "Review" at bounding box center [318, 211] width 23 height 11
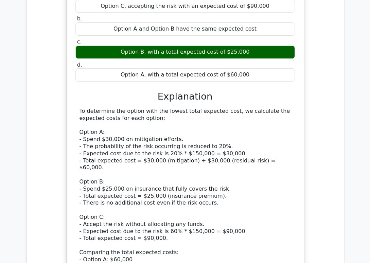
scroll to position [3628, 0]
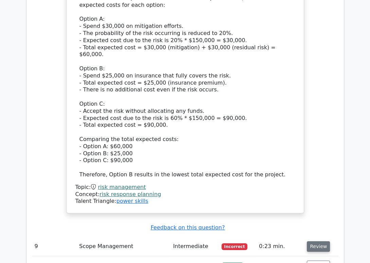
click at [320, 242] on button "Review" at bounding box center [318, 247] width 23 height 11
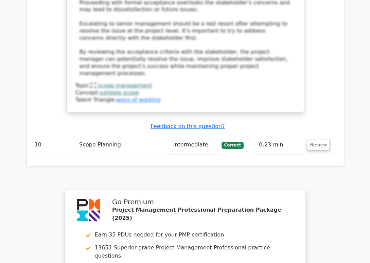
scroll to position [4234, 0]
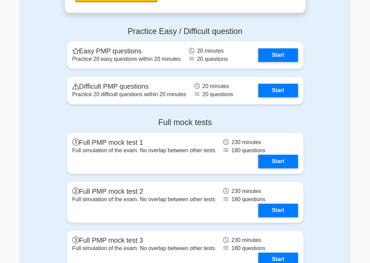
scroll to position [2478, 0]
